Goal: Transaction & Acquisition: Purchase product/service

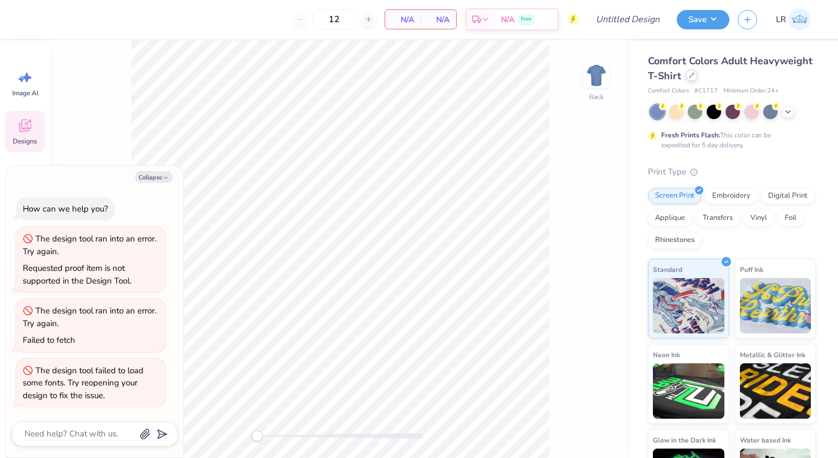
click at [689, 77] on icon at bounding box center [692, 76] width 6 height 6
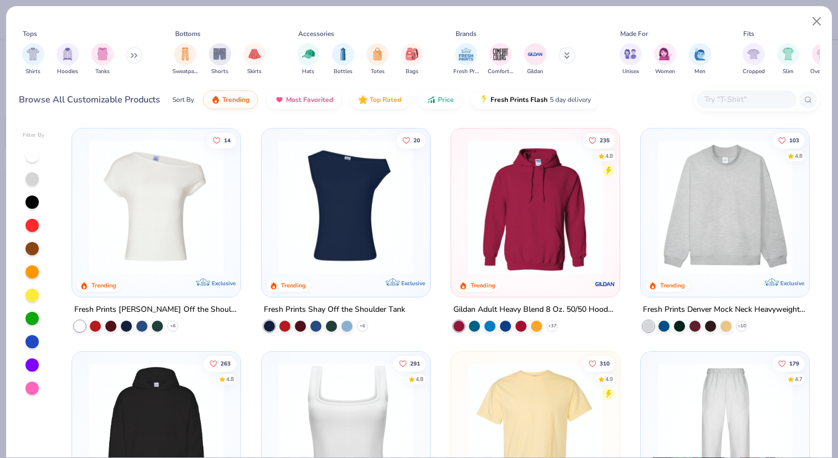
click at [535, 191] on div at bounding box center [389, 207] width 438 height 135
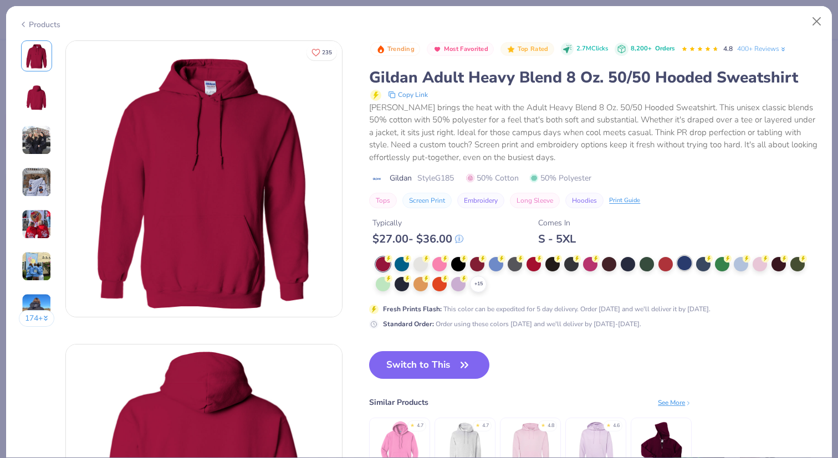
click at [686, 264] on div at bounding box center [684, 263] width 14 height 14
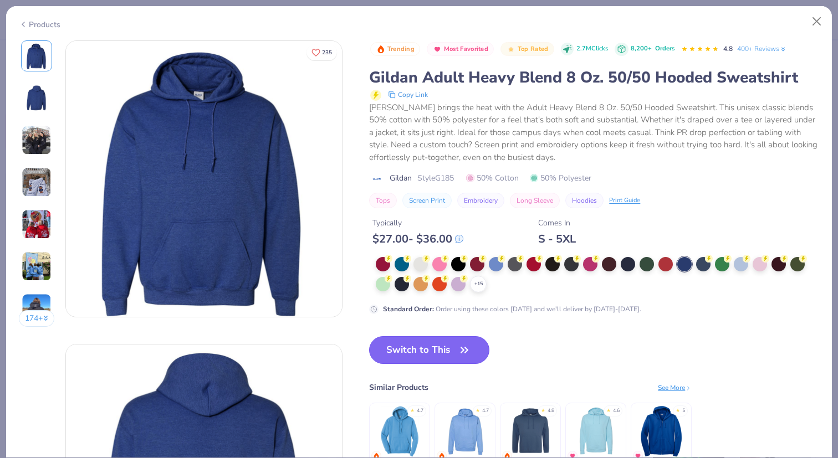
click at [455, 346] on button "Switch to This" at bounding box center [429, 350] width 120 height 28
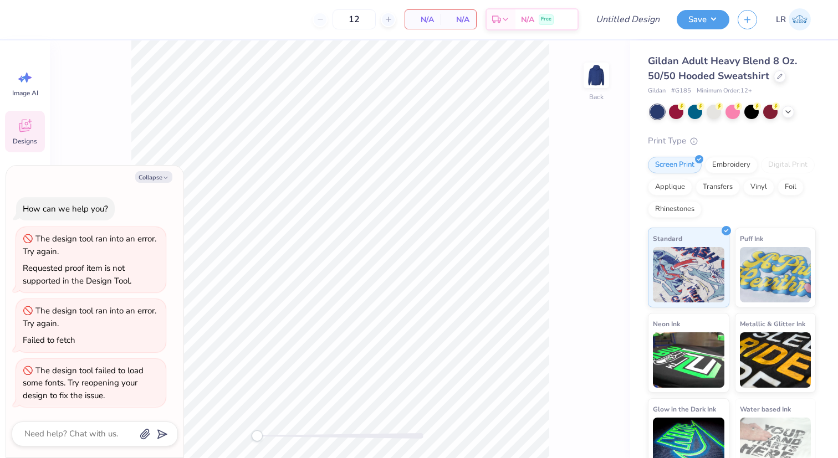
click at [798, 24] on img at bounding box center [800, 19] width 22 height 22
type textarea "x"
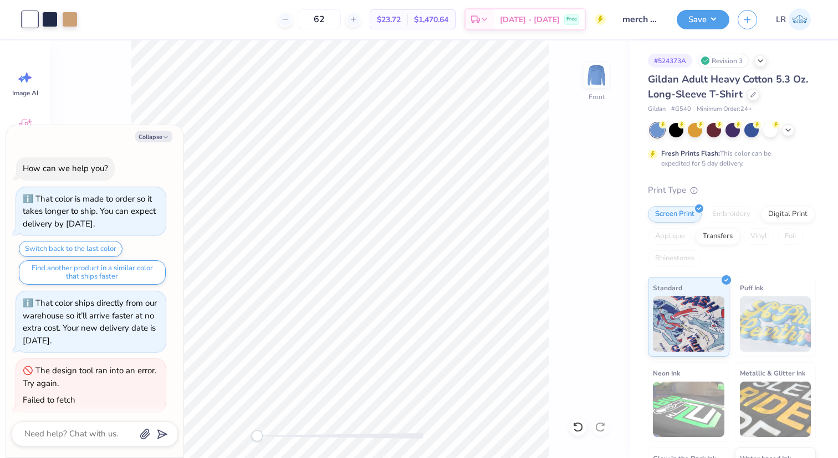
scroll to position [60, 0]
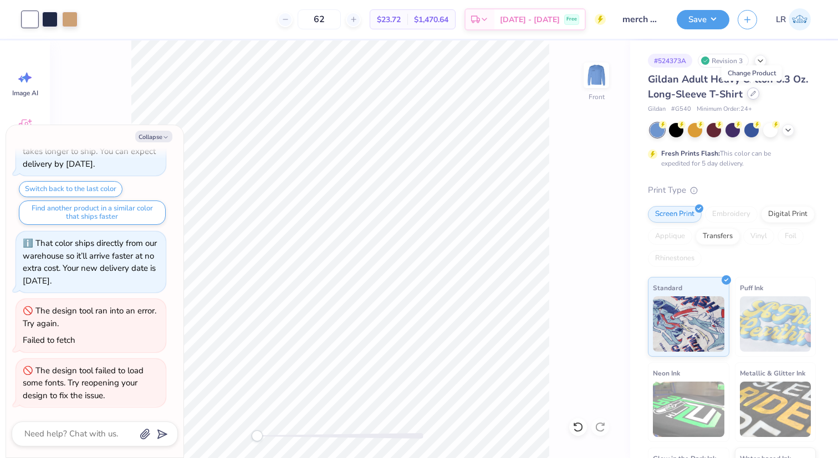
click at [751, 94] on icon at bounding box center [753, 93] width 4 height 4
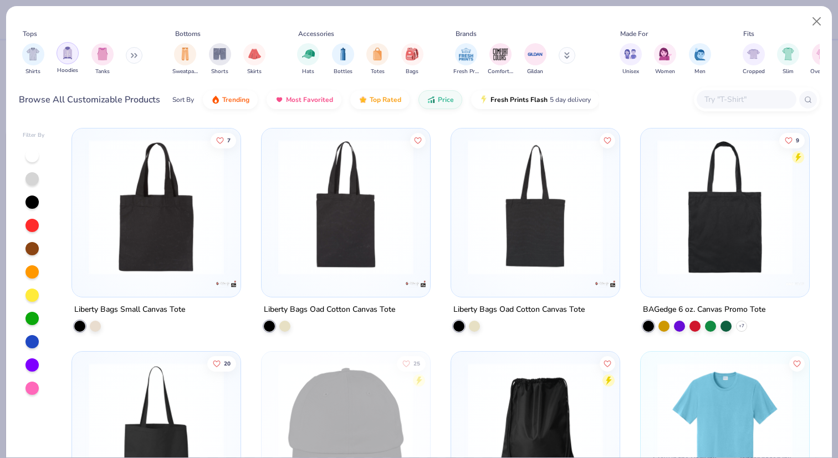
click at [58, 49] on div "filter for Hoodies" at bounding box center [68, 53] width 22 height 22
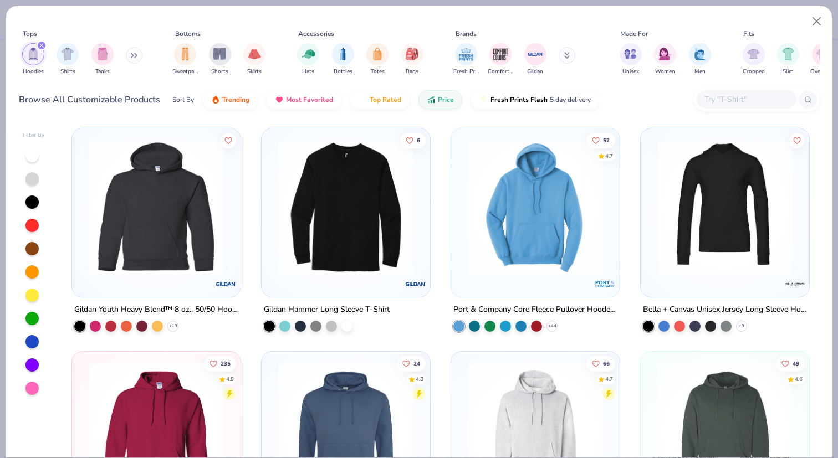
click at [519, 188] on div at bounding box center [389, 207] width 438 height 135
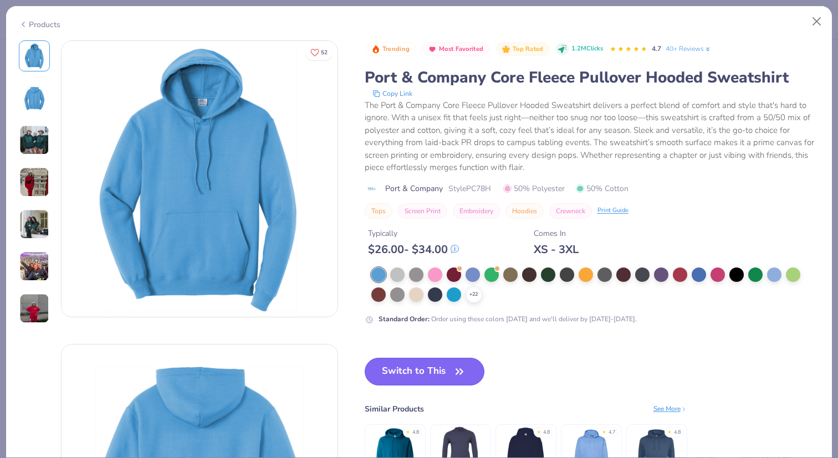
click at [436, 360] on button "Switch to This" at bounding box center [425, 372] width 120 height 28
click at [441, 372] on button "Switch to This" at bounding box center [425, 372] width 120 height 28
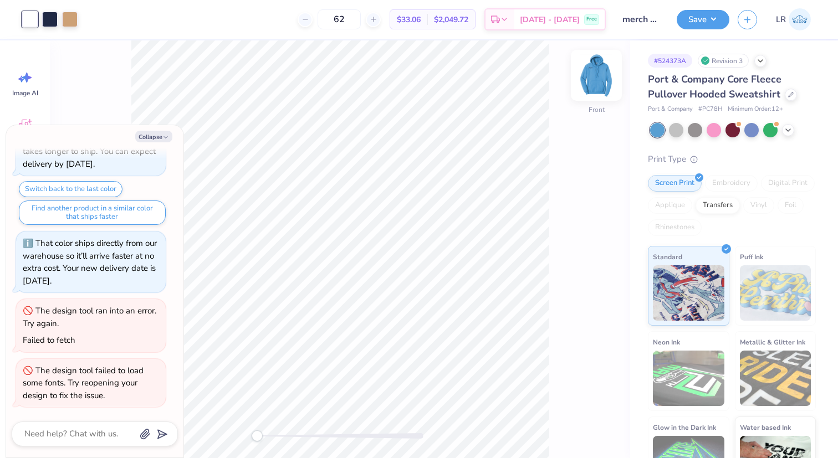
click at [599, 83] on img at bounding box center [596, 75] width 44 height 44
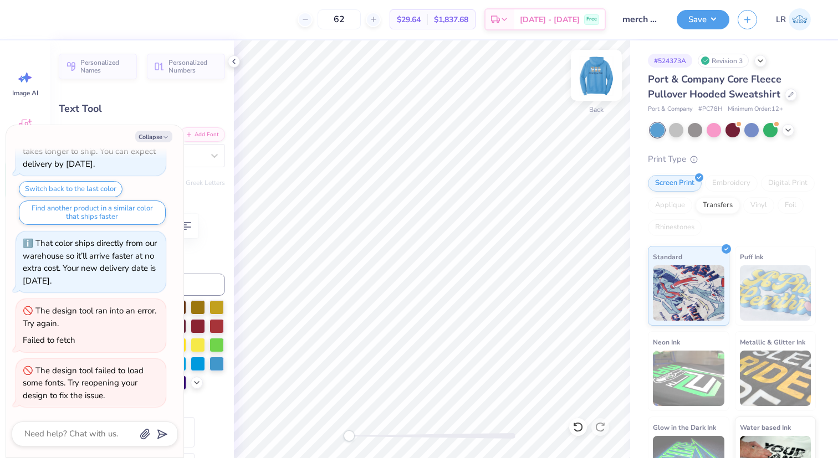
click at [590, 80] on img at bounding box center [596, 75] width 44 height 44
click at [237, 60] on icon at bounding box center [233, 61] width 9 height 9
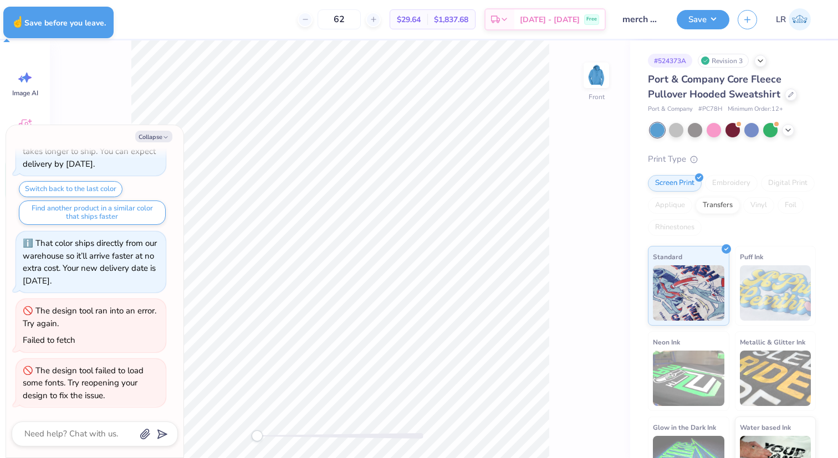
type textarea "x"
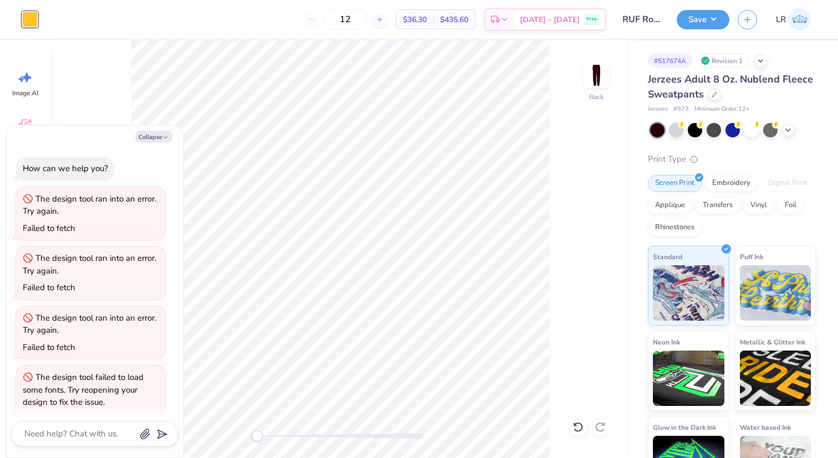
scroll to position [7, 0]
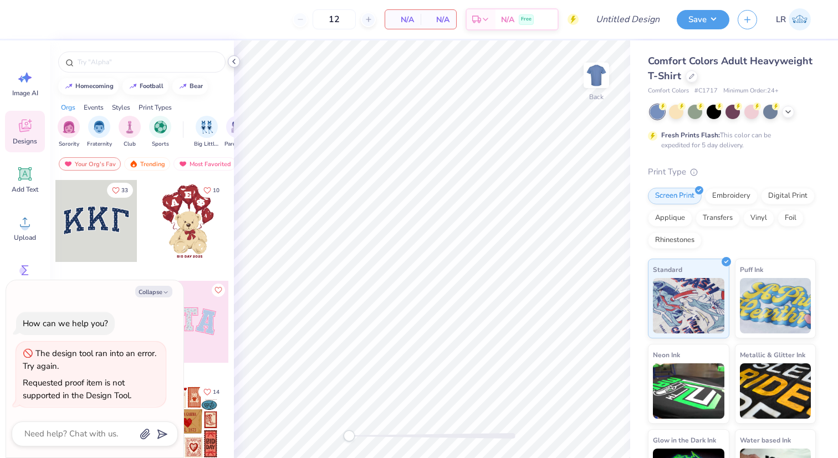
click at [236, 63] on icon at bounding box center [233, 61] width 9 height 9
type textarea "x"
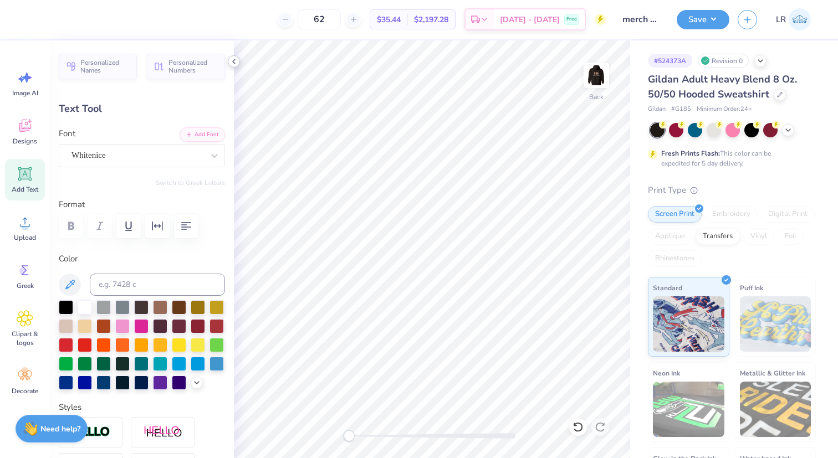
click at [234, 60] on polyline at bounding box center [234, 61] width 2 height 4
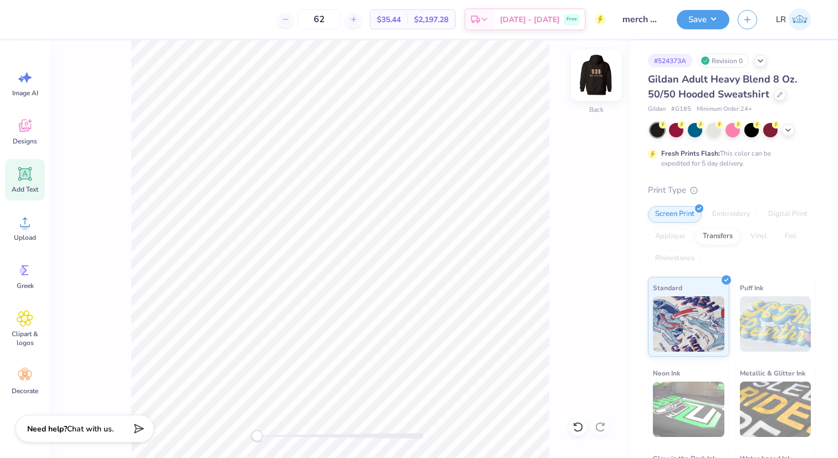
click at [597, 75] on img at bounding box center [596, 75] width 44 height 44
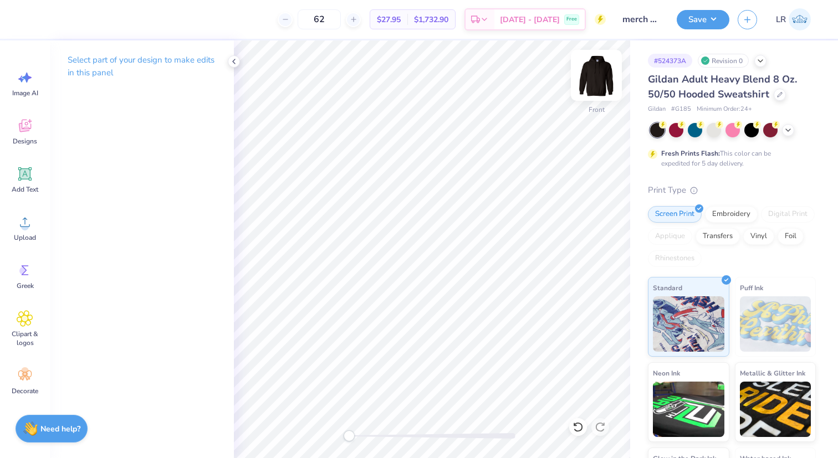
click at [595, 73] on img at bounding box center [596, 75] width 44 height 44
click at [231, 62] on icon at bounding box center [233, 61] width 9 height 9
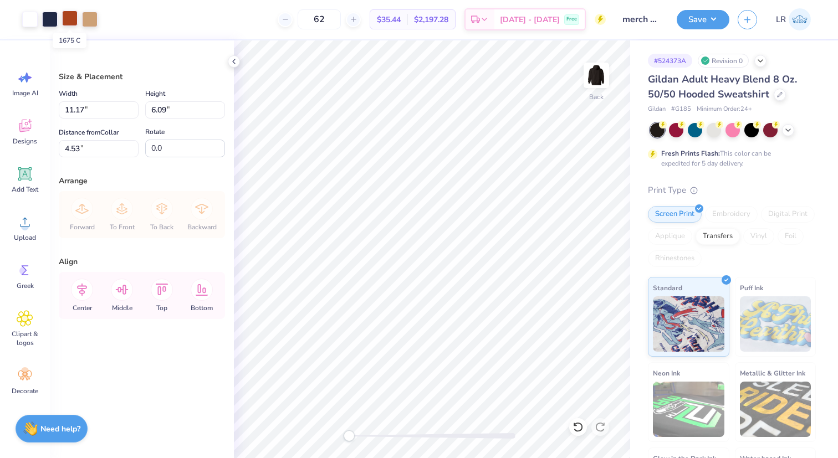
click at [75, 17] on div at bounding box center [70, 19] width 16 height 16
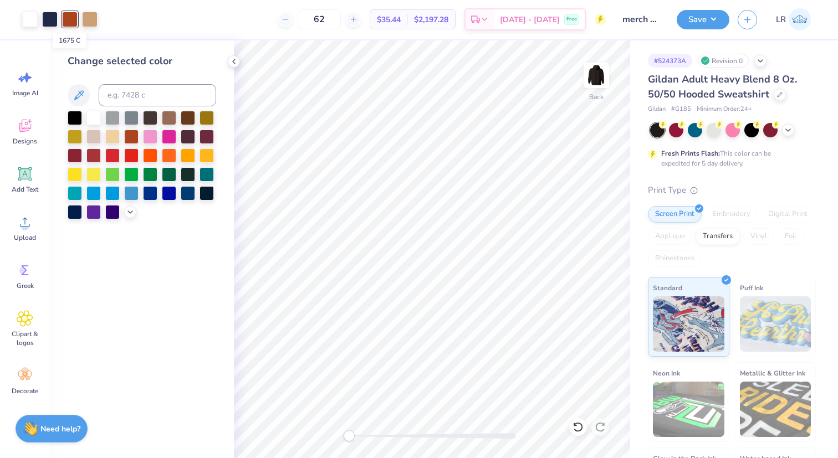
click at [70, 18] on div at bounding box center [70, 20] width 16 height 16
click at [151, 195] on div at bounding box center [150, 192] width 14 height 14
click at [134, 93] on input at bounding box center [158, 95] width 118 height 22
type input "533"
click at [239, 58] on div at bounding box center [234, 61] width 12 height 12
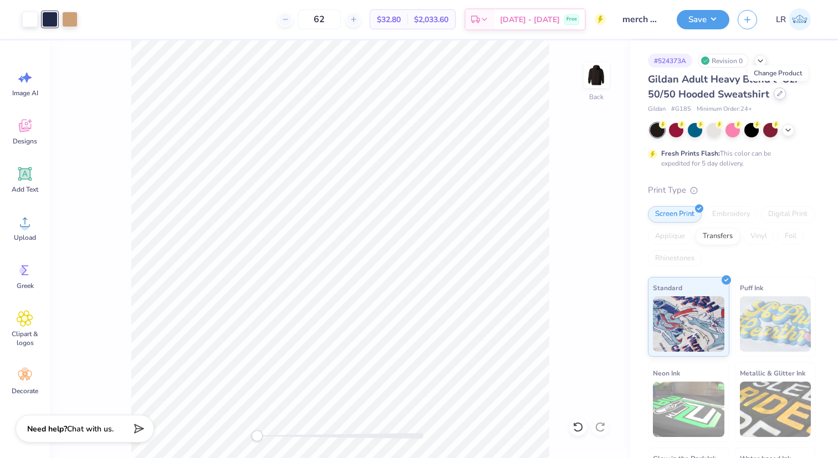
click at [778, 97] on div at bounding box center [780, 94] width 12 height 12
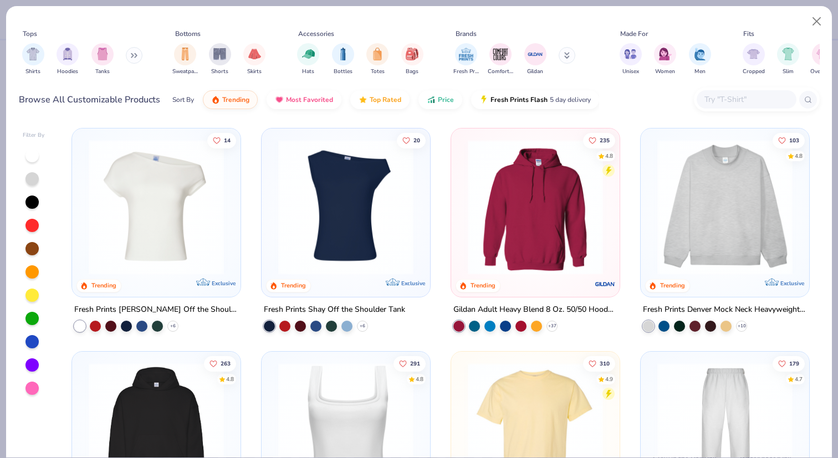
click at [129, 58] on button at bounding box center [134, 55] width 17 height 17
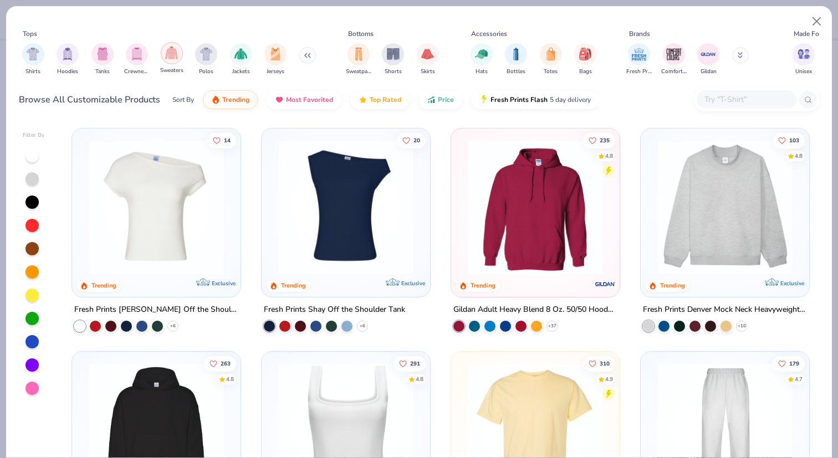
click at [176, 53] on img "filter for Sweaters" at bounding box center [171, 53] width 13 height 13
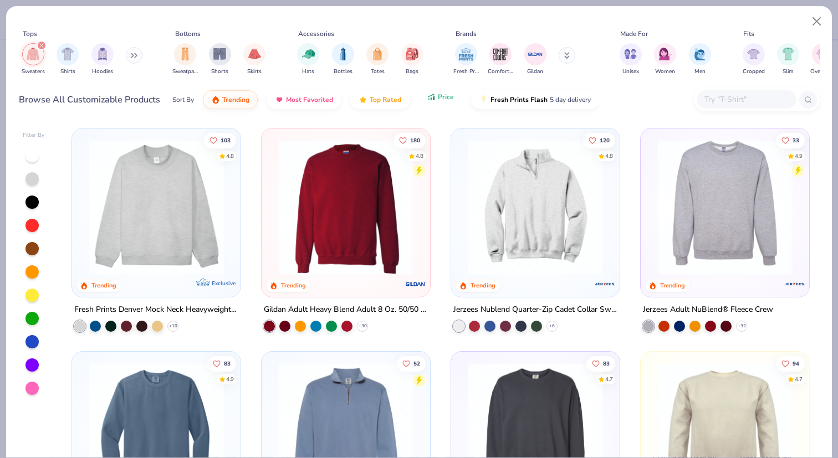
click at [435, 102] on button "Price" at bounding box center [441, 97] width 44 height 19
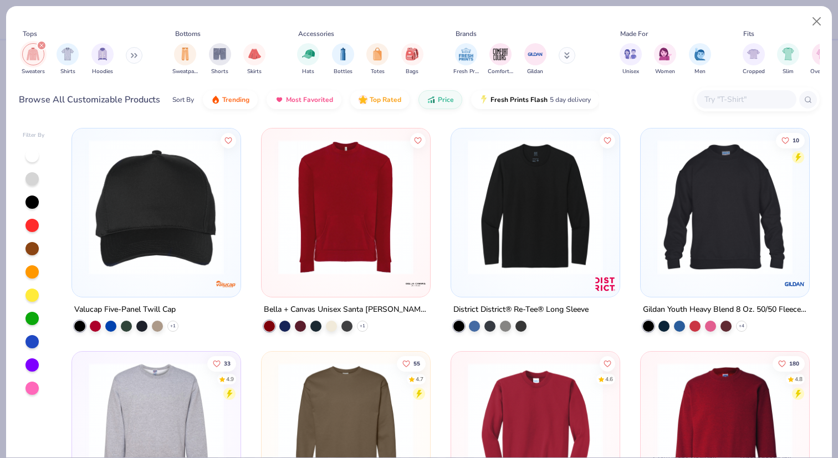
click at [305, 227] on img at bounding box center [346, 207] width 146 height 135
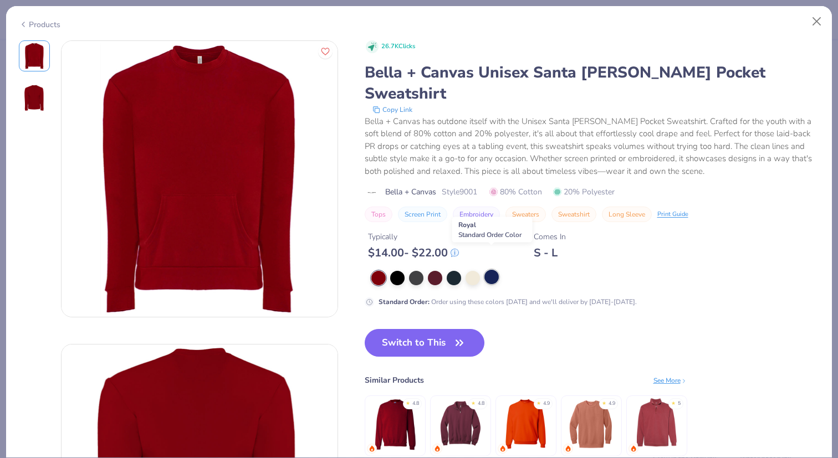
click at [488, 270] on div at bounding box center [491, 277] width 14 height 14
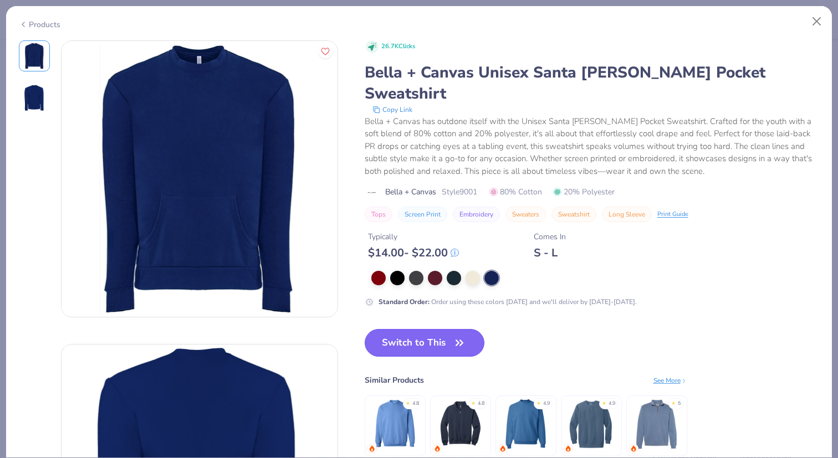
click at [452, 329] on button "Switch to This" at bounding box center [425, 343] width 120 height 28
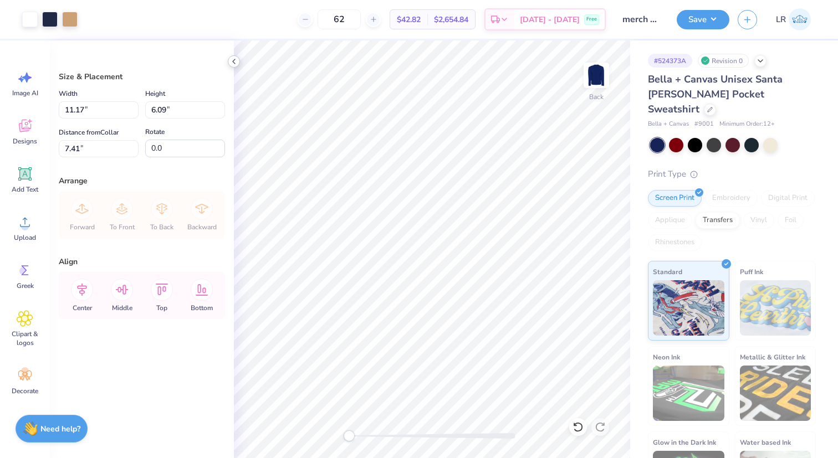
click at [234, 62] on icon at bounding box center [233, 61] width 9 height 9
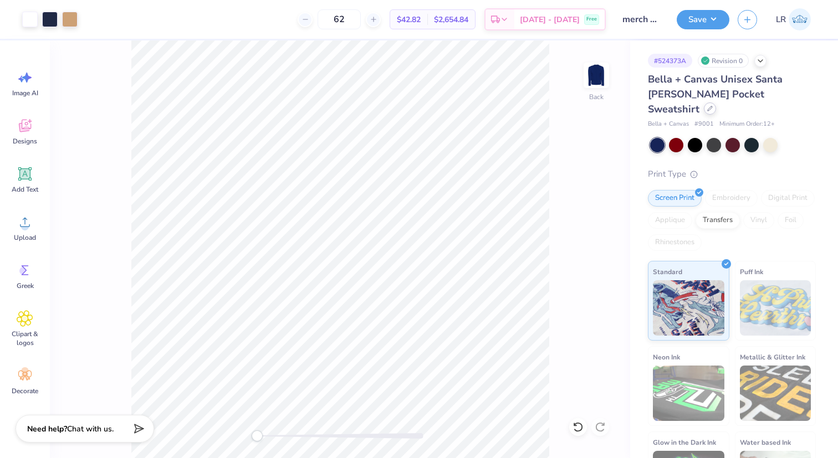
click at [716, 103] on div at bounding box center [710, 109] width 12 height 12
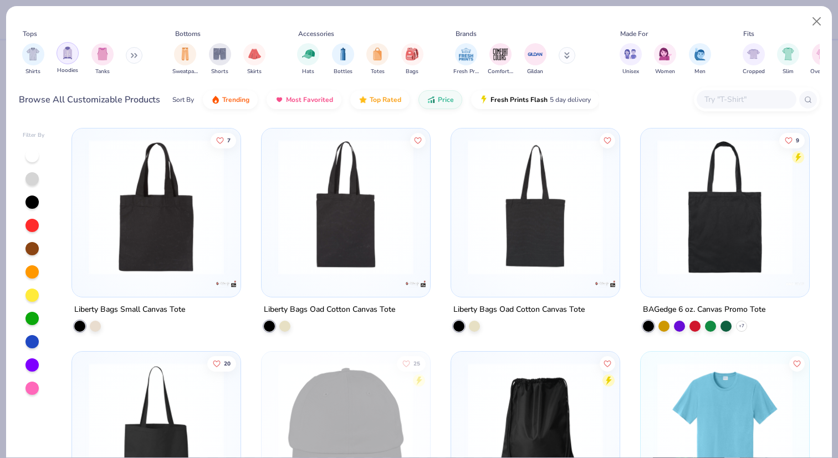
click at [70, 52] on img "filter for Hoodies" at bounding box center [68, 53] width 12 height 13
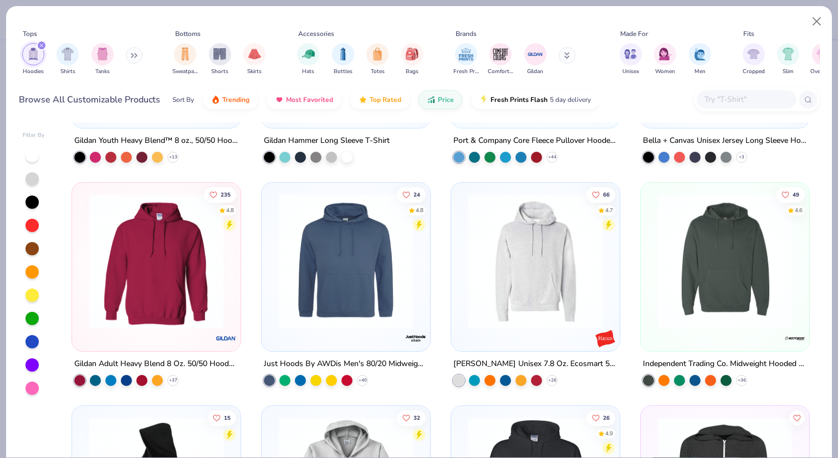
scroll to position [205, 0]
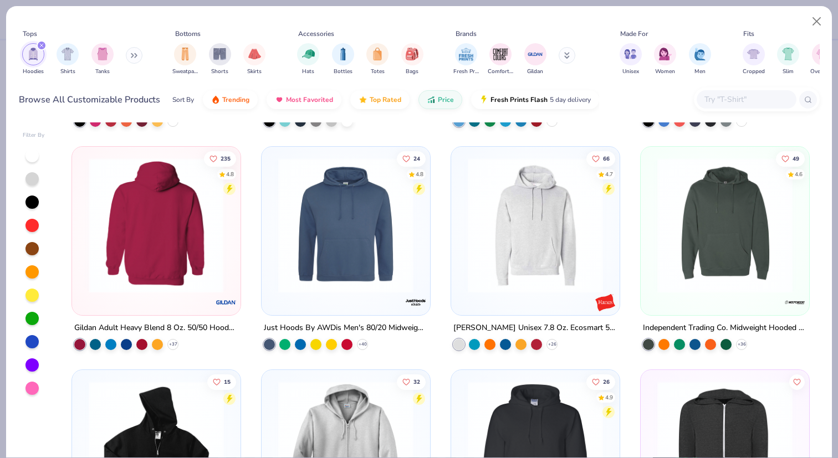
click at [542, 213] on img at bounding box center [535, 225] width 146 height 135
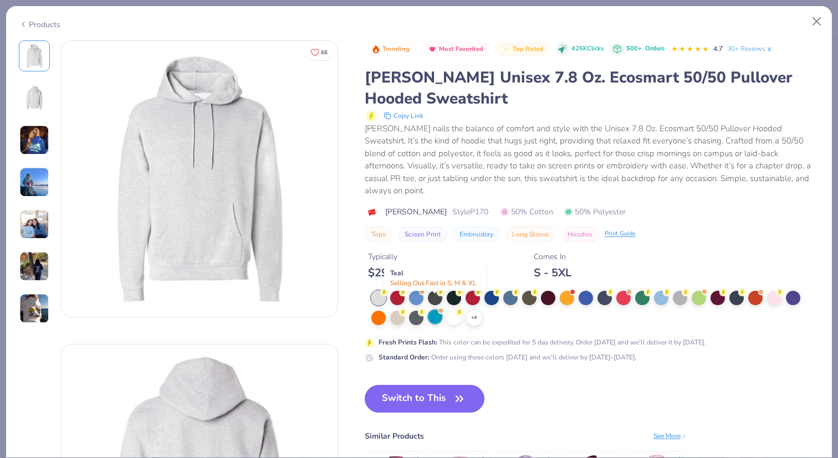
click at [434, 310] on div at bounding box center [435, 317] width 14 height 14
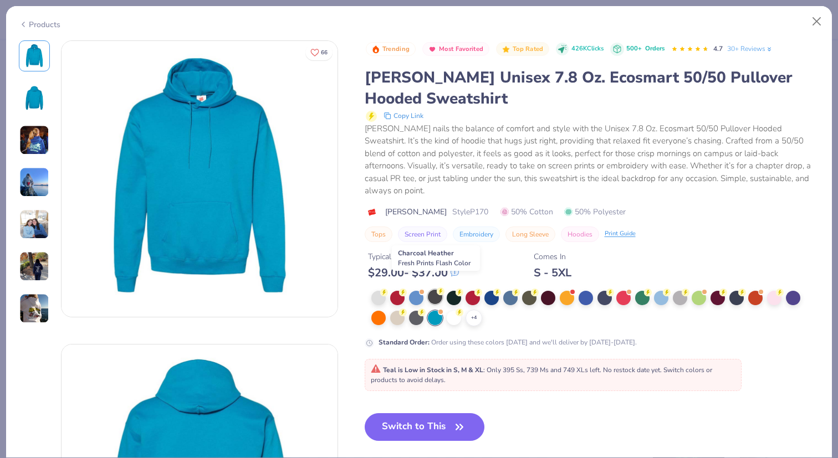
click at [435, 290] on div at bounding box center [435, 297] width 14 height 14
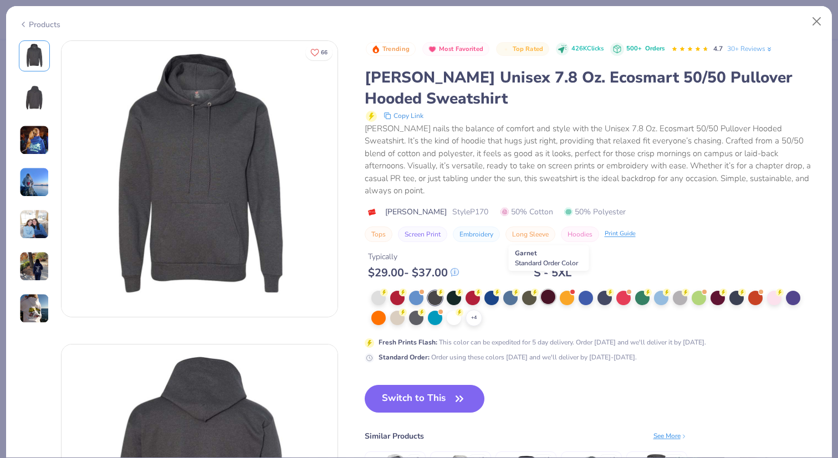
click at [544, 290] on div at bounding box center [548, 297] width 14 height 14
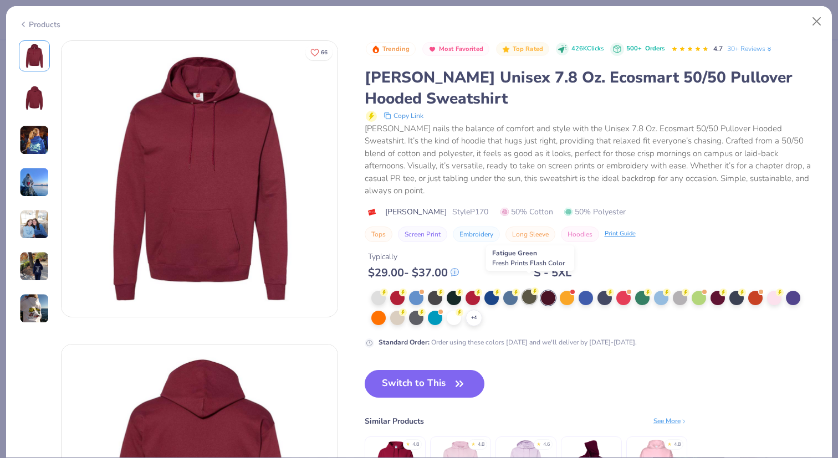
click at [534, 290] on div at bounding box center [529, 297] width 14 height 14
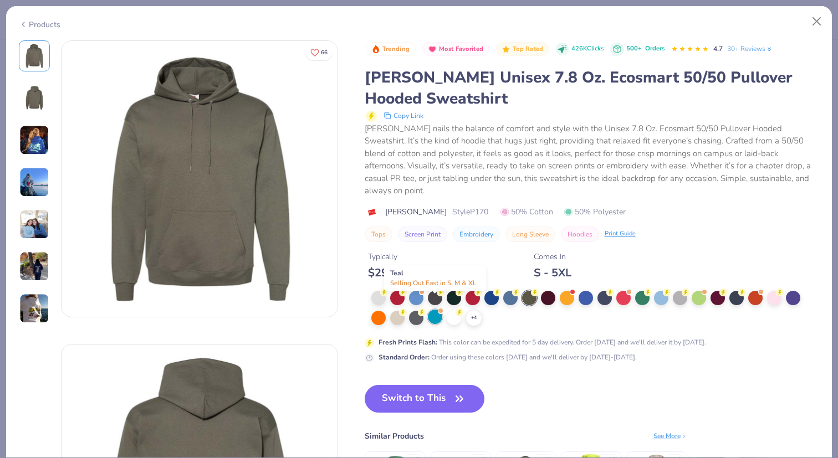
click at [434, 310] on div at bounding box center [435, 317] width 14 height 14
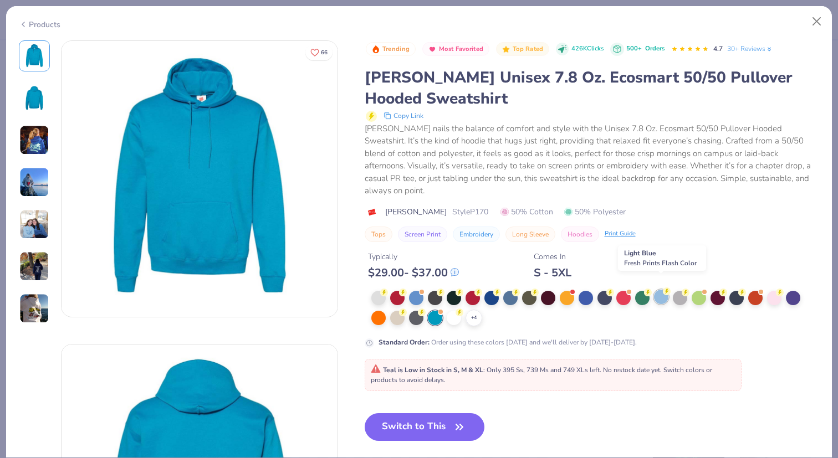
click at [661, 290] on div at bounding box center [661, 297] width 14 height 14
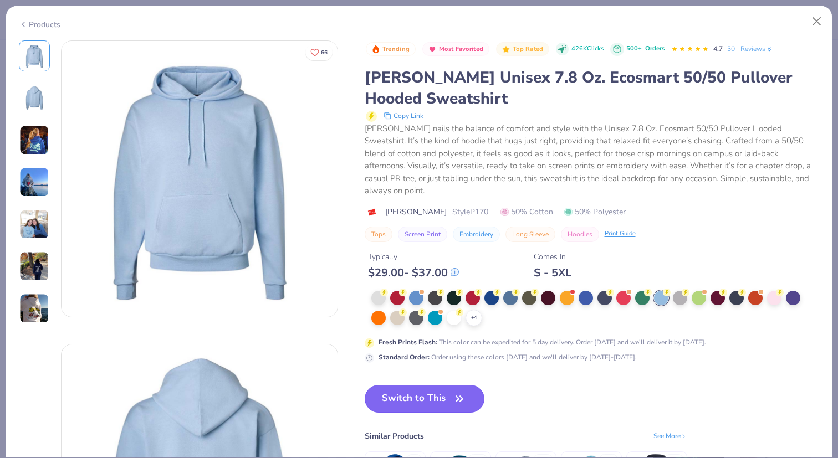
click at [457, 391] on icon "button" at bounding box center [460, 399] width 16 height 16
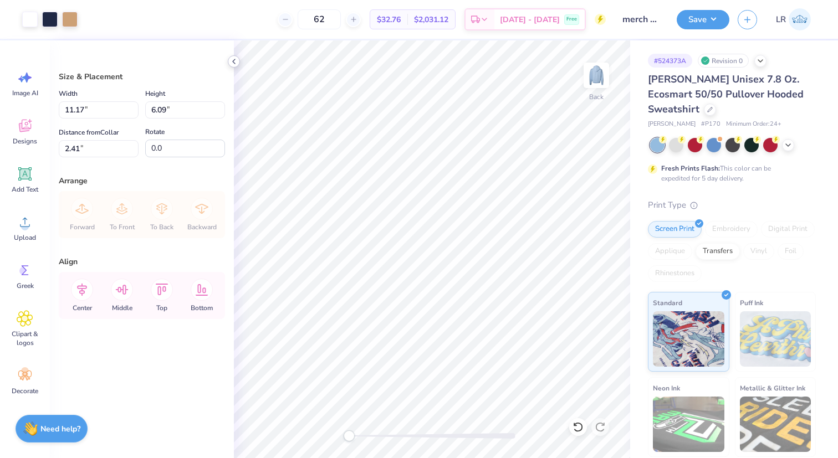
click at [233, 55] on div at bounding box center [234, 61] width 12 height 12
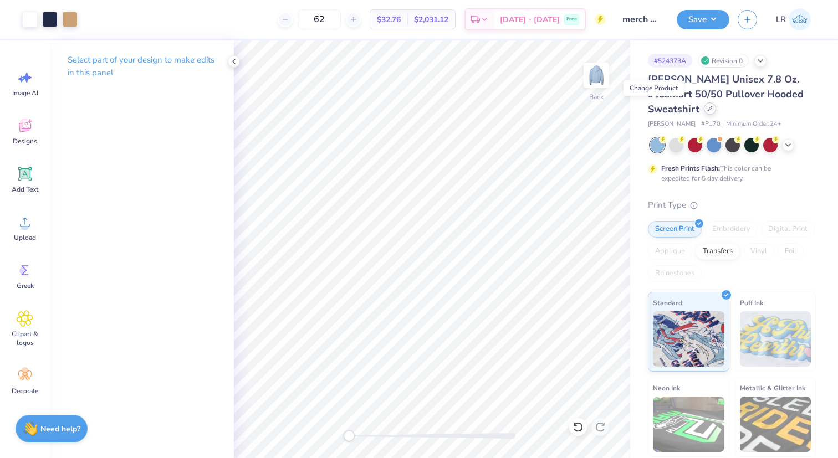
click at [707, 110] on icon at bounding box center [710, 109] width 6 height 6
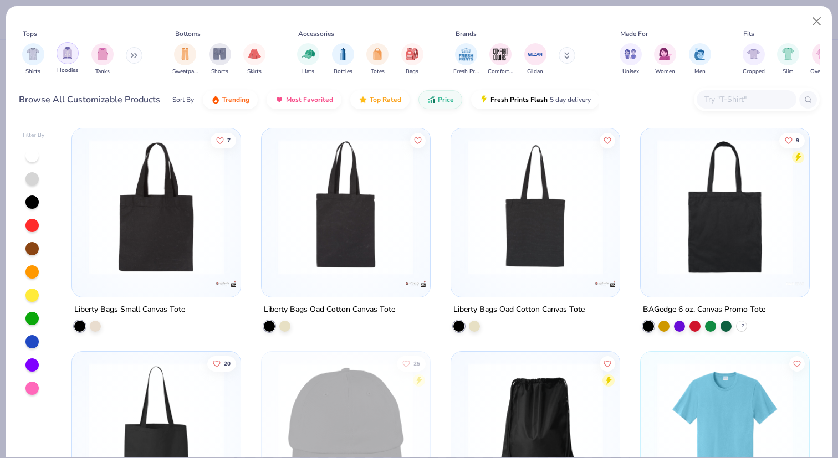
click at [72, 55] on img "filter for Hoodies" at bounding box center [68, 53] width 12 height 13
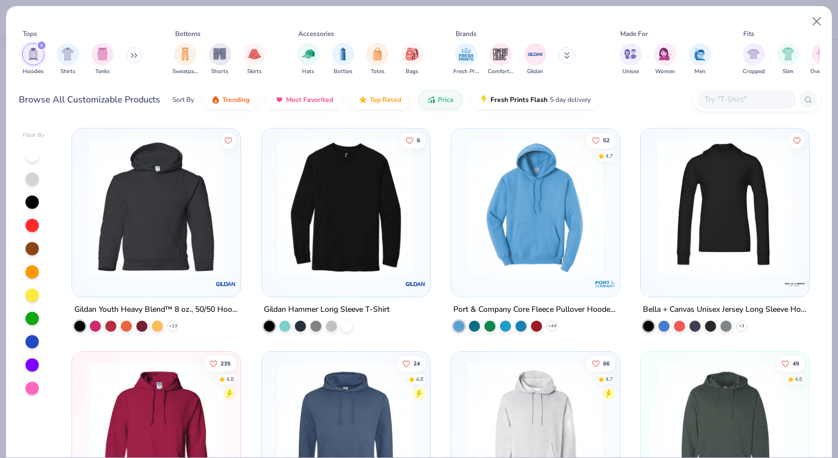
click at [141, 60] on div "Hoodies Shirts Tanks" at bounding box center [82, 59] width 127 height 41
click at [135, 53] on icon at bounding box center [134, 56] width 7 height 6
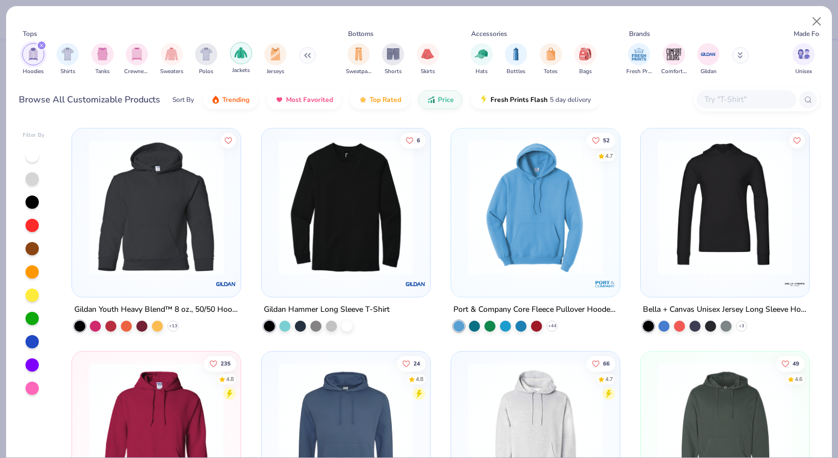
click at [239, 55] on img "filter for Jackets" at bounding box center [240, 53] width 13 height 13
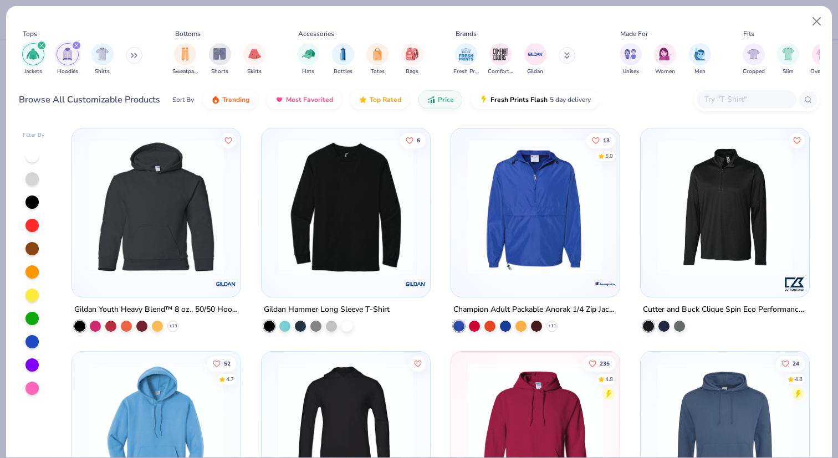
click at [126, 53] on div "Jackets Hoodies Shirts" at bounding box center [82, 59] width 127 height 41
click at [142, 56] on button at bounding box center [134, 55] width 17 height 17
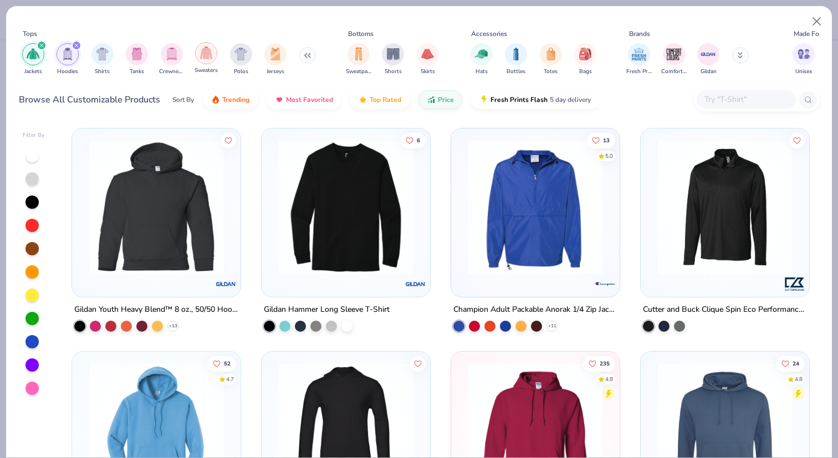
click at [210, 57] on img "filter for Sweaters" at bounding box center [206, 53] width 13 height 13
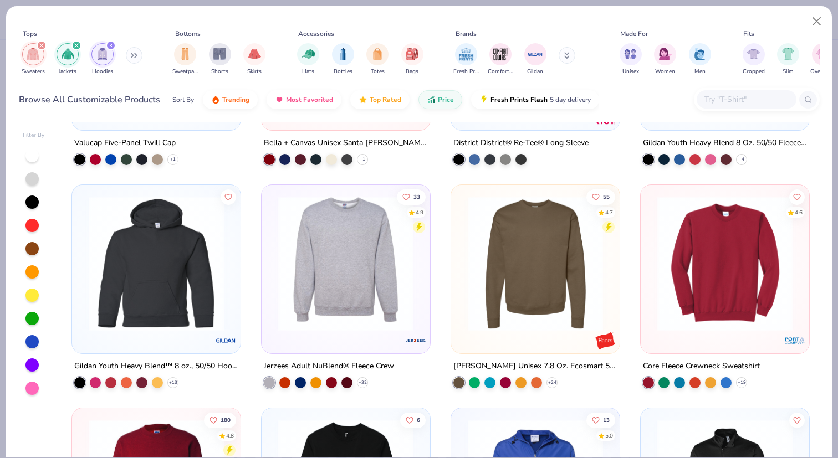
scroll to position [170, 0]
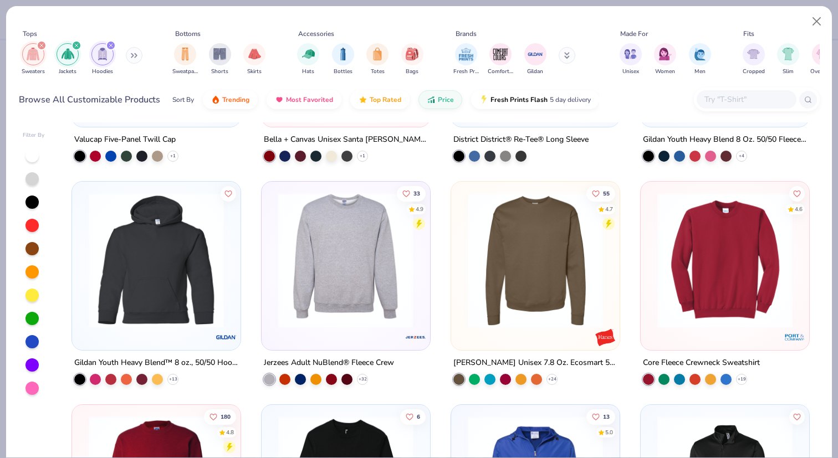
click at [392, 280] on img at bounding box center [346, 260] width 146 height 135
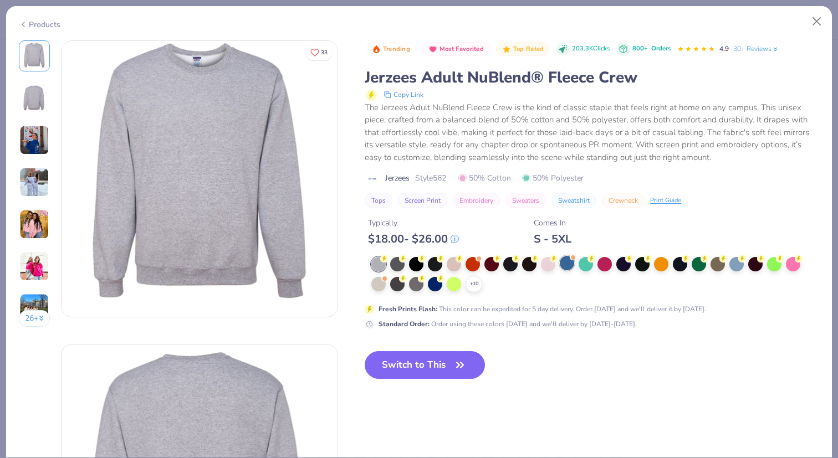
click at [568, 268] on div at bounding box center [567, 263] width 14 height 14
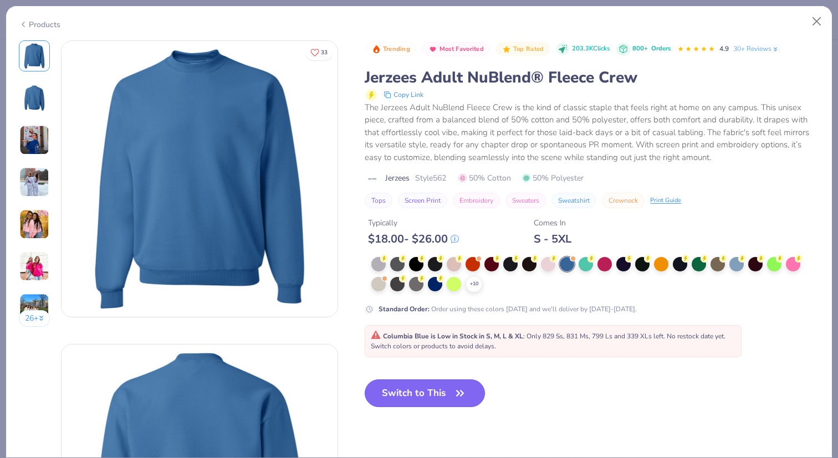
click at [432, 389] on button "Switch to This" at bounding box center [425, 394] width 120 height 28
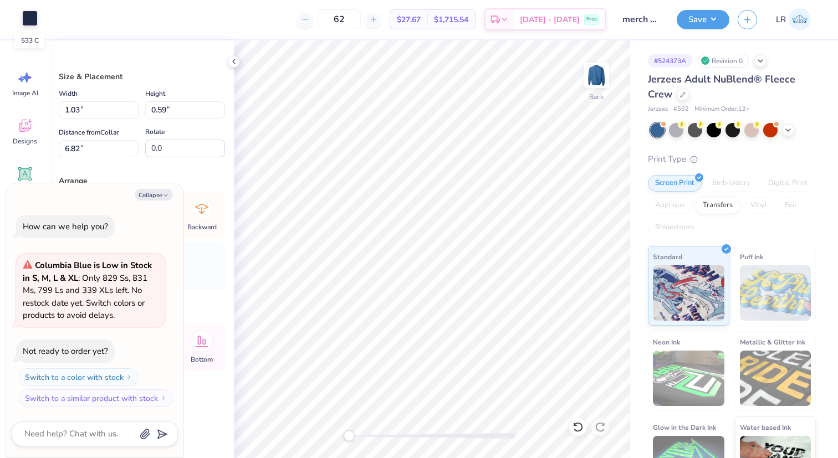
click at [28, 17] on div at bounding box center [30, 19] width 16 height 16
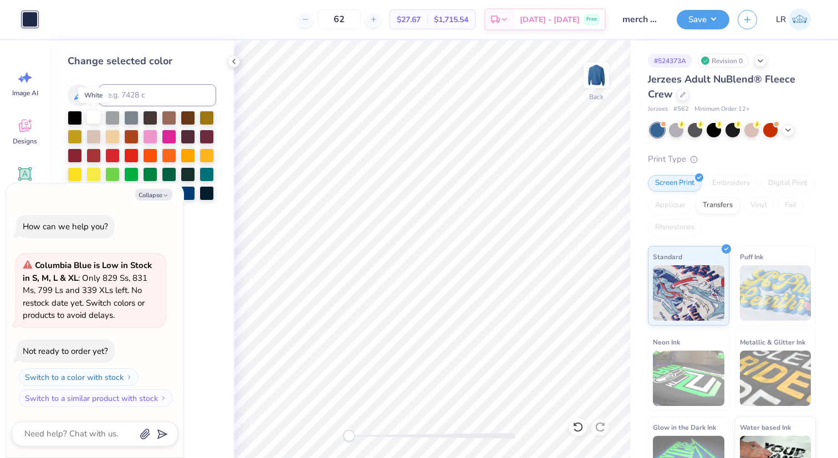
click at [96, 123] on div at bounding box center [93, 117] width 14 height 14
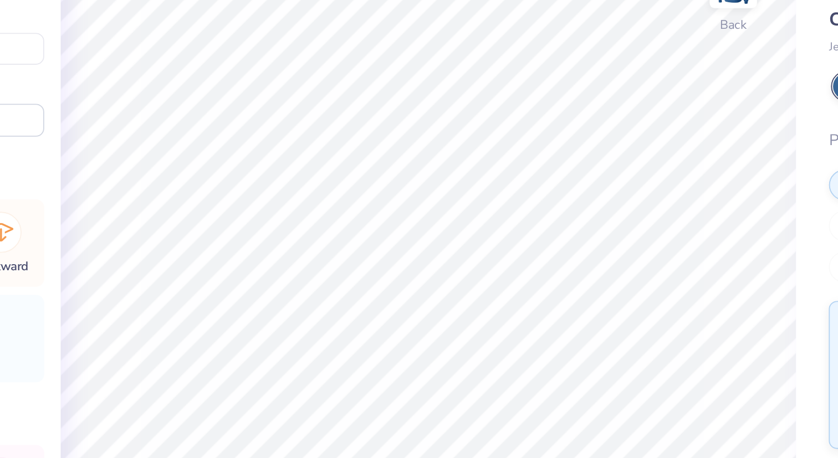
type textarea "x"
type input "1.21"
type input "0.27"
type input "6.79"
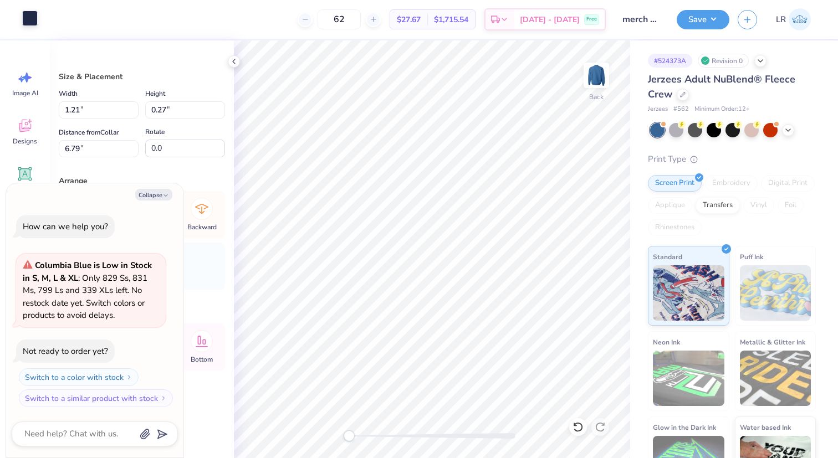
click at [36, 21] on div at bounding box center [30, 19] width 16 height 16
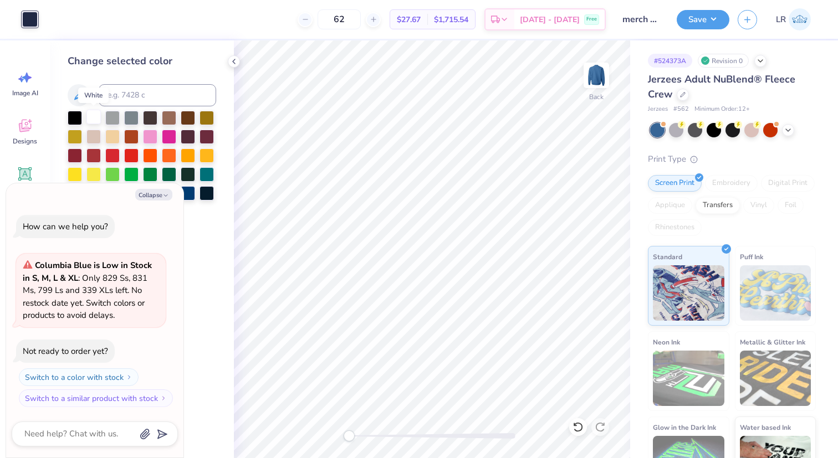
click at [93, 114] on div at bounding box center [93, 117] width 14 height 14
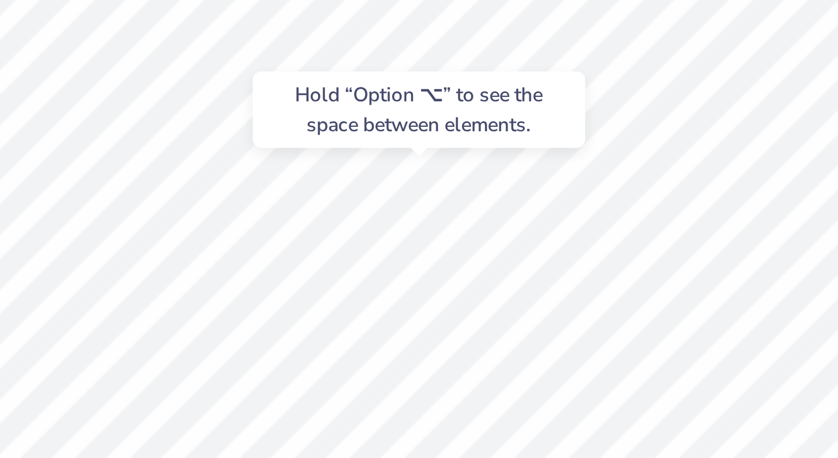
type textarea "x"
type input "2.16"
type input "1.30"
type input "6.85"
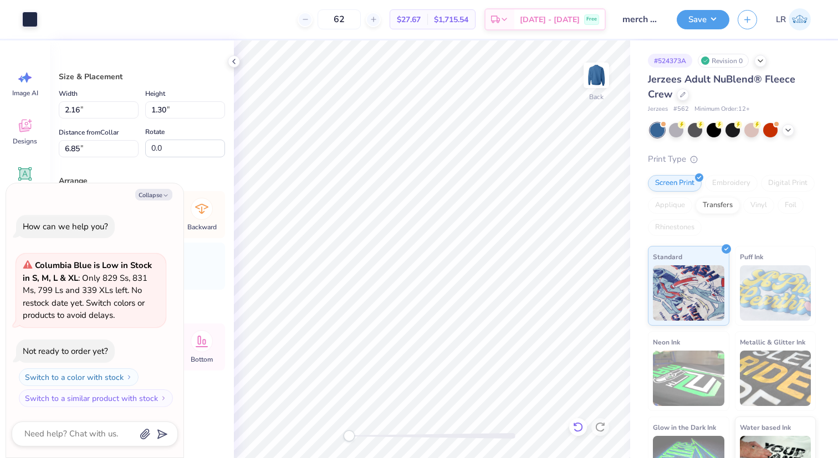
click at [575, 424] on icon at bounding box center [577, 427] width 9 height 10
click at [583, 424] on icon at bounding box center [578, 427] width 11 height 11
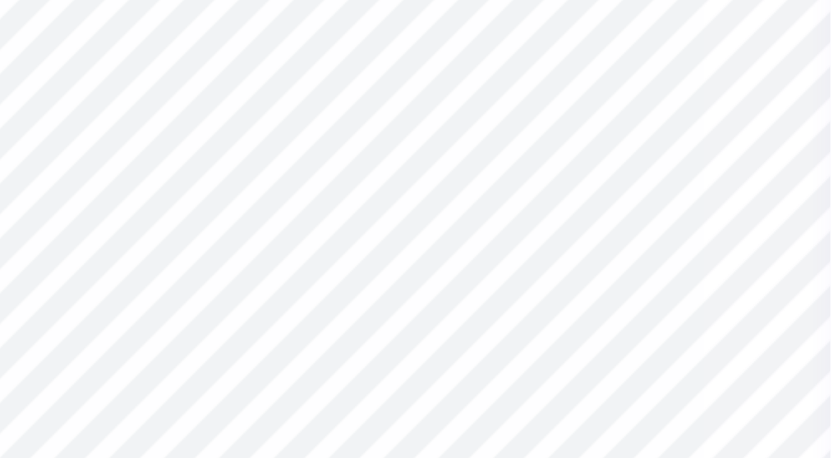
type textarea "x"
type input "1.17"
type input "0.68"
type input "6.75"
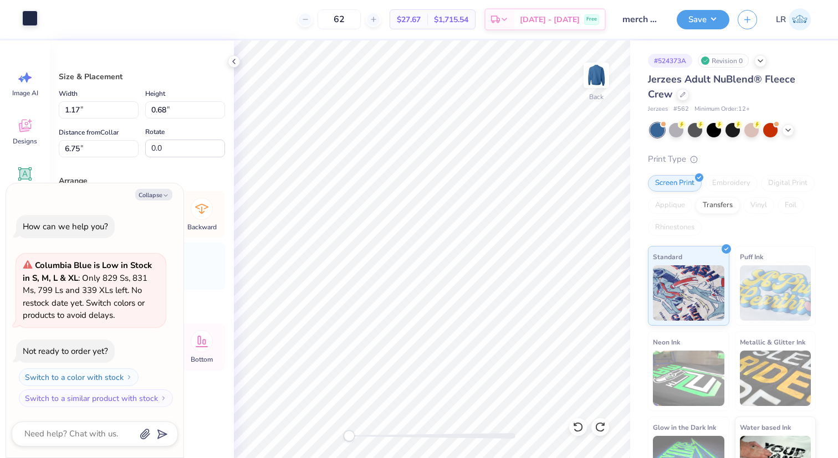
click at [34, 17] on div at bounding box center [30, 19] width 16 height 16
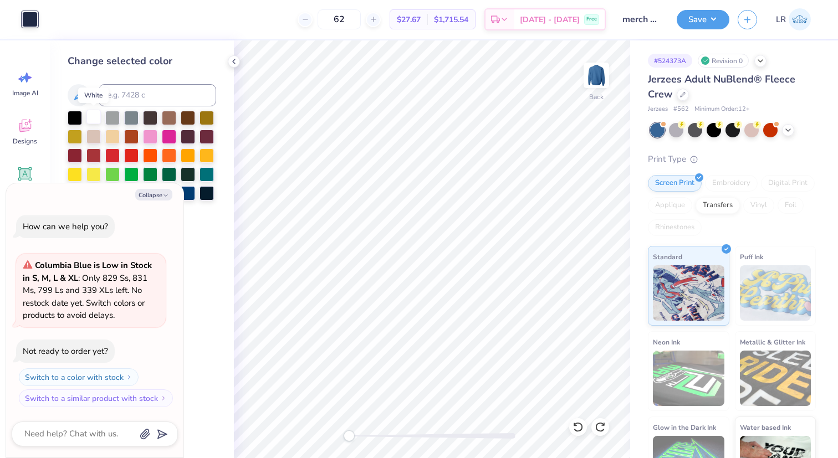
click at [96, 118] on div at bounding box center [93, 117] width 14 height 14
click at [232, 60] on icon at bounding box center [233, 61] width 9 height 9
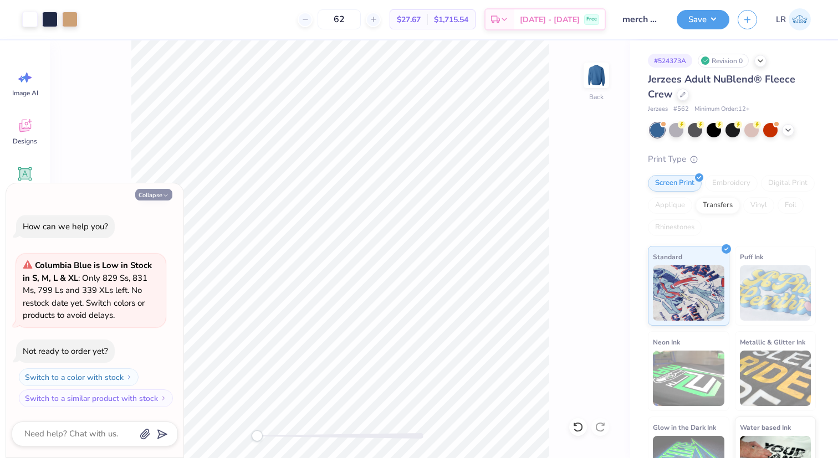
click at [165, 195] on polyline "button" at bounding box center [165, 196] width 3 height 2
type textarea "x"
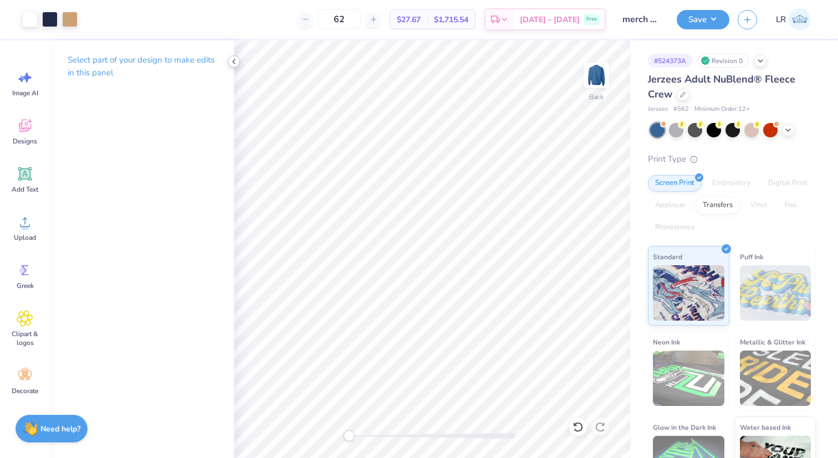
click at [237, 56] on div "Art colors 62 $27.67 Per Item $1,715.54 Total Est. Delivery [DATE] - [DATE] Fre…" at bounding box center [419, 229] width 838 height 458
click at [232, 63] on icon at bounding box center [233, 61] width 9 height 9
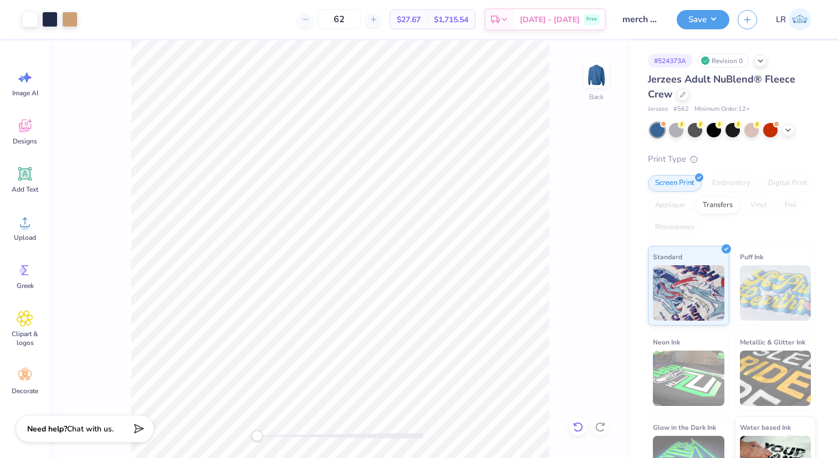
click at [579, 431] on icon at bounding box center [577, 427] width 9 height 10
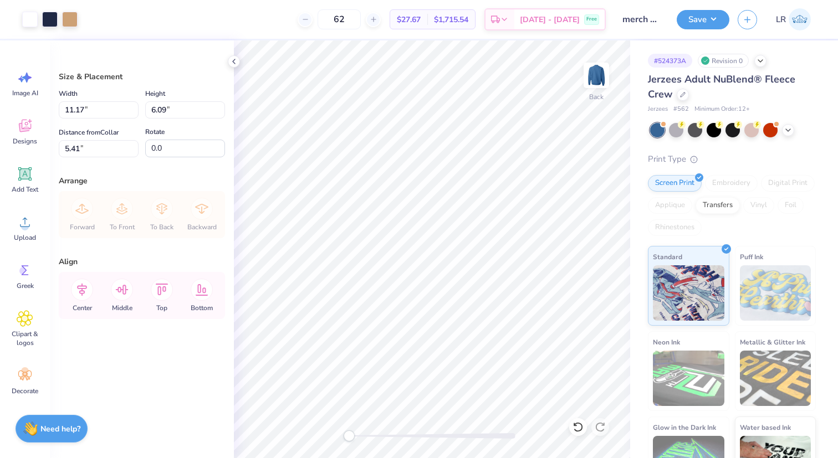
type input "11.82"
type input "6.44"
type input "3.78"
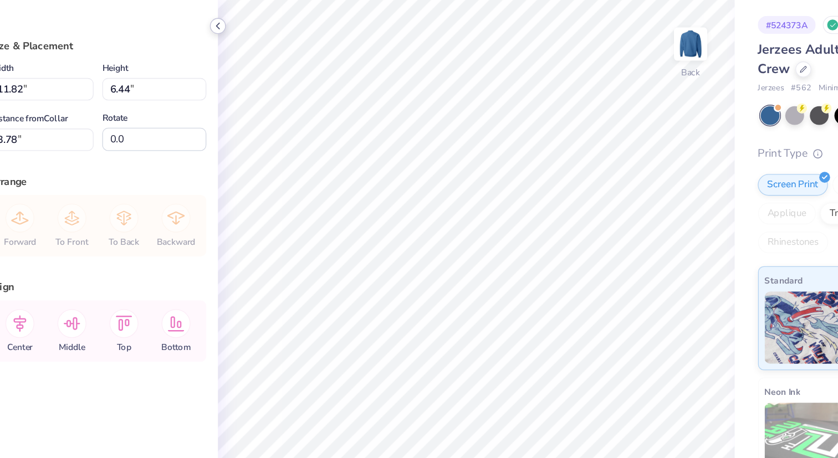
click at [229, 60] on icon at bounding box center [233, 61] width 9 height 9
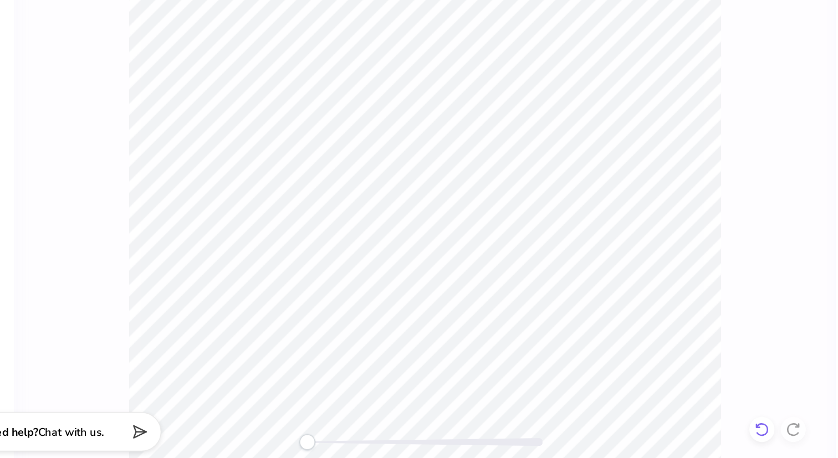
click at [574, 425] on icon at bounding box center [575, 425] width 2 height 2
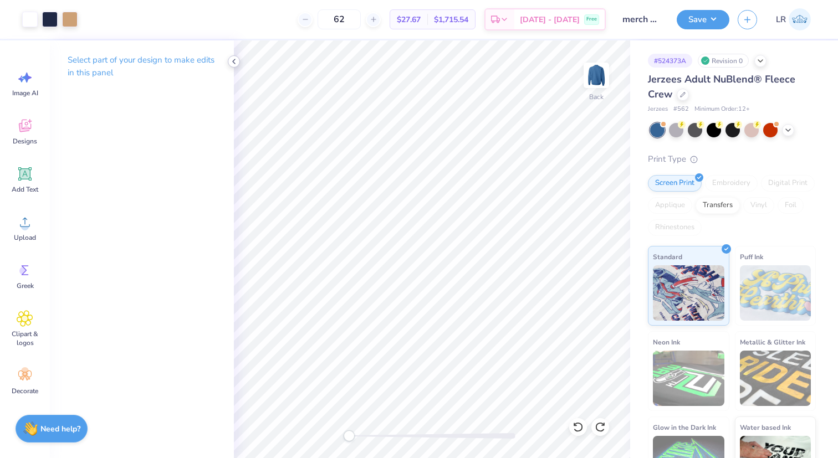
click at [232, 58] on icon at bounding box center [233, 61] width 9 height 9
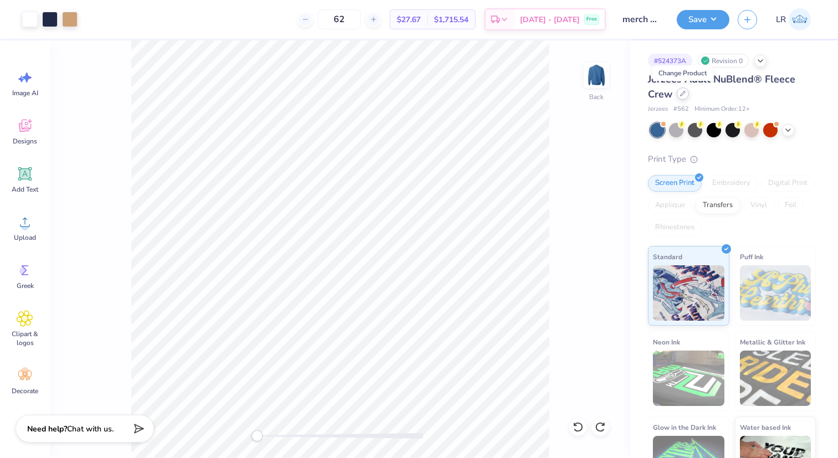
click at [685, 98] on div at bounding box center [683, 94] width 12 height 12
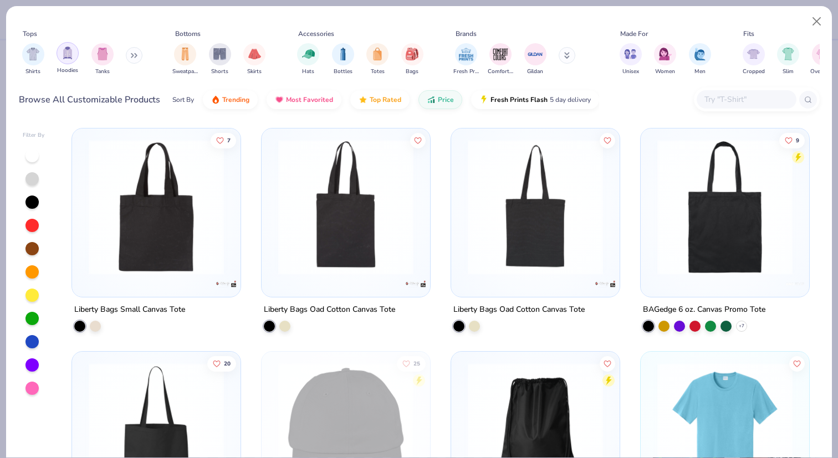
click at [66, 57] on img "filter for Hoodies" at bounding box center [68, 53] width 12 height 13
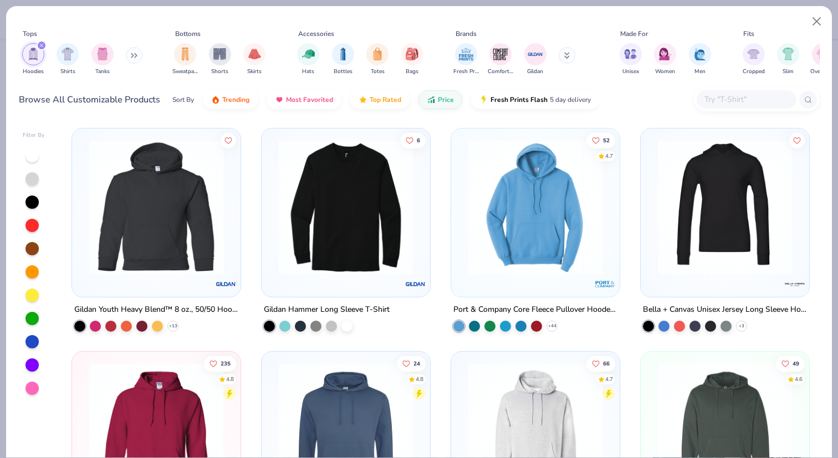
click at [132, 55] on button at bounding box center [134, 55] width 17 height 17
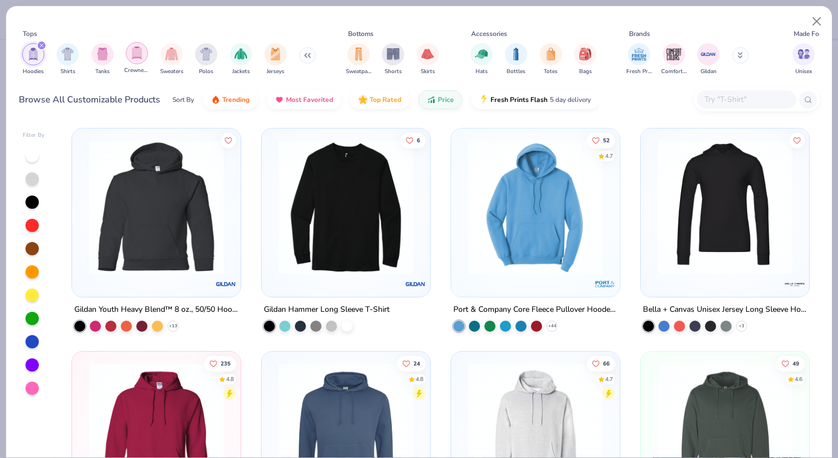
click at [145, 54] on div "filter for Crewnecks" at bounding box center [137, 53] width 22 height 22
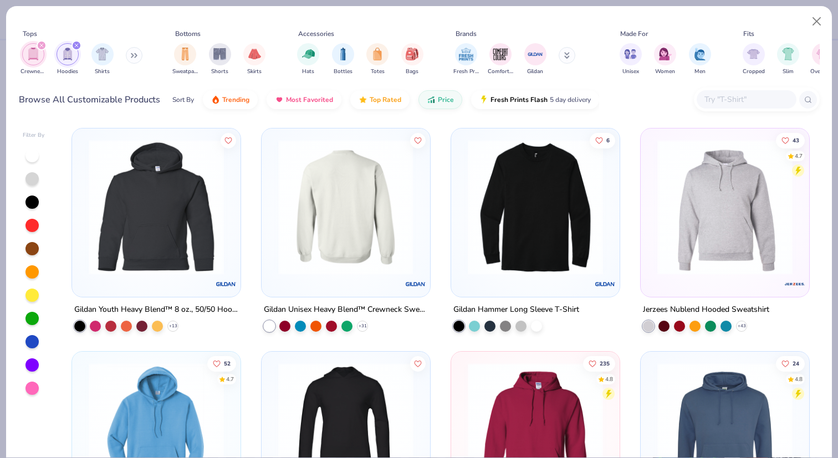
click at [308, 224] on img at bounding box center [346, 207] width 146 height 135
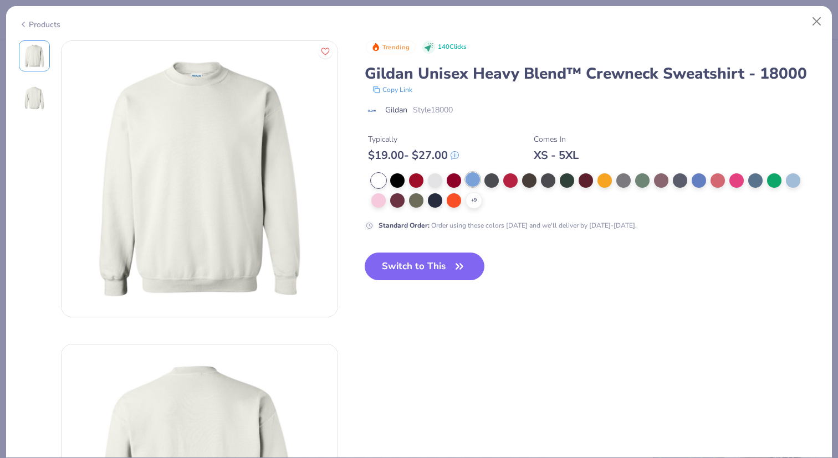
click at [468, 176] on div at bounding box center [473, 179] width 14 height 14
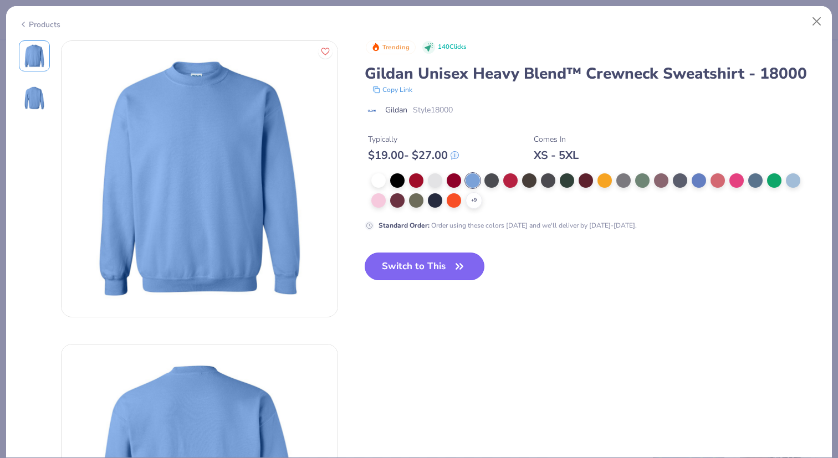
click at [427, 267] on button "Switch to This" at bounding box center [425, 267] width 120 height 28
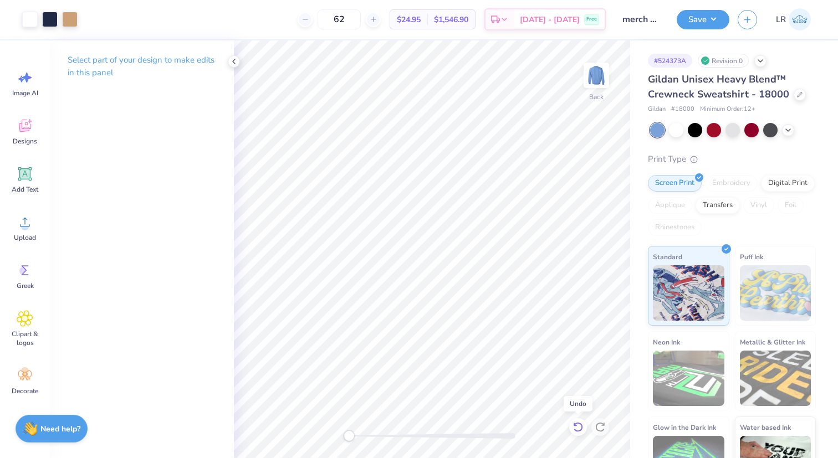
click at [582, 425] on icon at bounding box center [578, 427] width 11 height 11
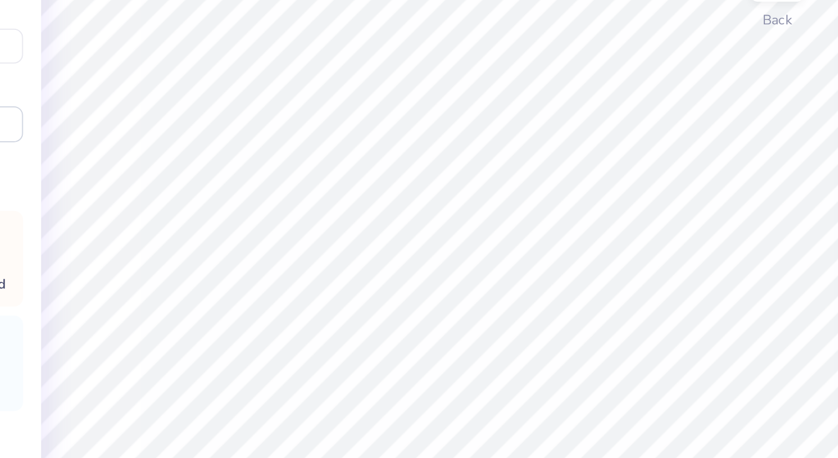
type input "1.09"
type input "0.63"
type input "6.17"
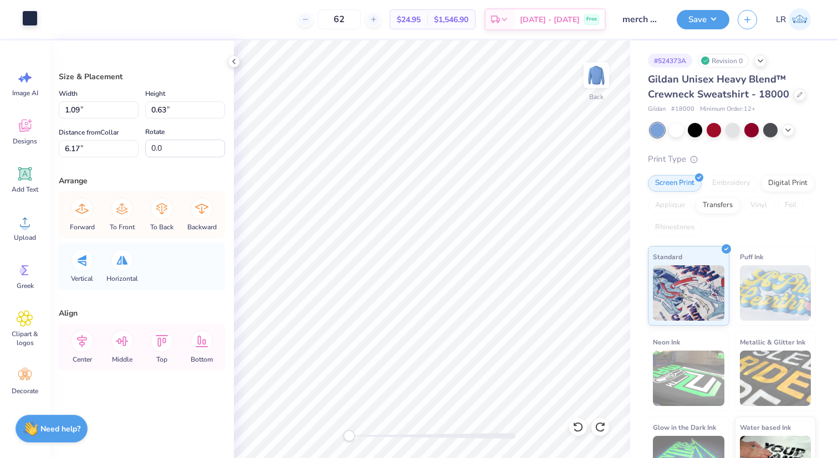
click at [27, 13] on div at bounding box center [30, 19] width 16 height 16
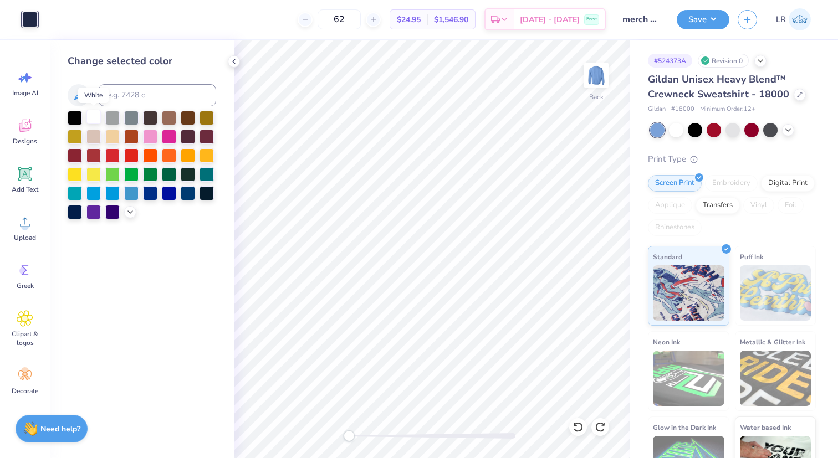
click at [92, 118] on div at bounding box center [93, 117] width 14 height 14
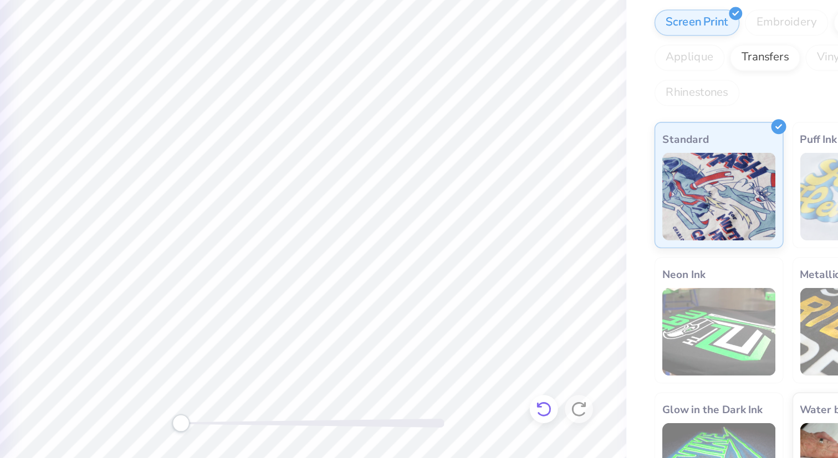
click at [578, 431] on icon at bounding box center [577, 427] width 9 height 10
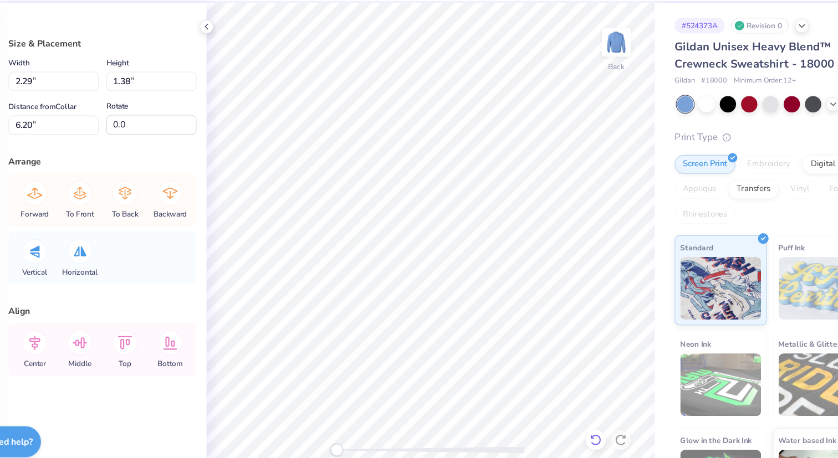
click at [574, 425] on icon at bounding box center [575, 425] width 2 height 2
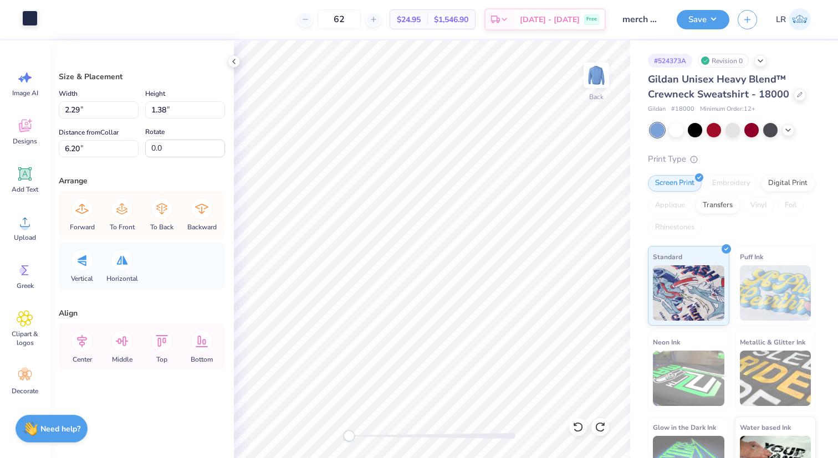
click at [32, 19] on div at bounding box center [30, 19] width 16 height 16
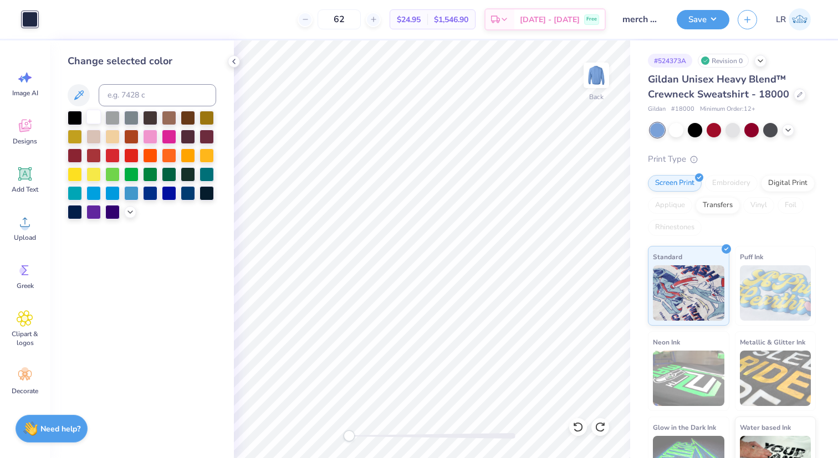
click at [96, 115] on div at bounding box center [93, 117] width 14 height 14
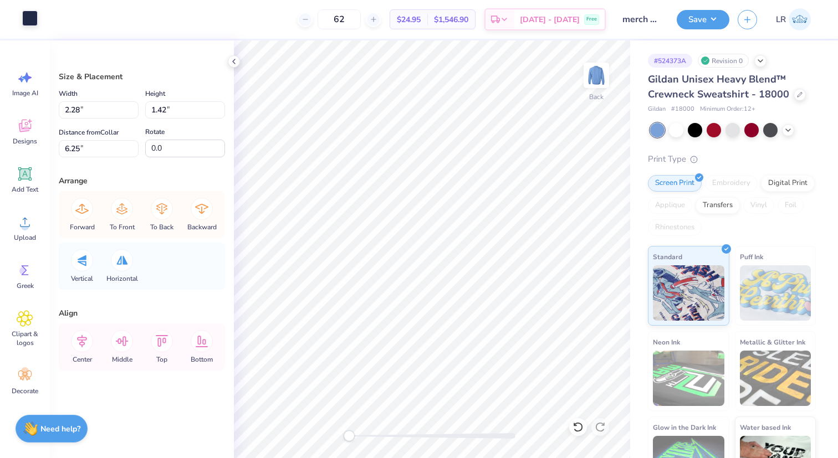
click at [25, 20] on div at bounding box center [30, 19] width 16 height 16
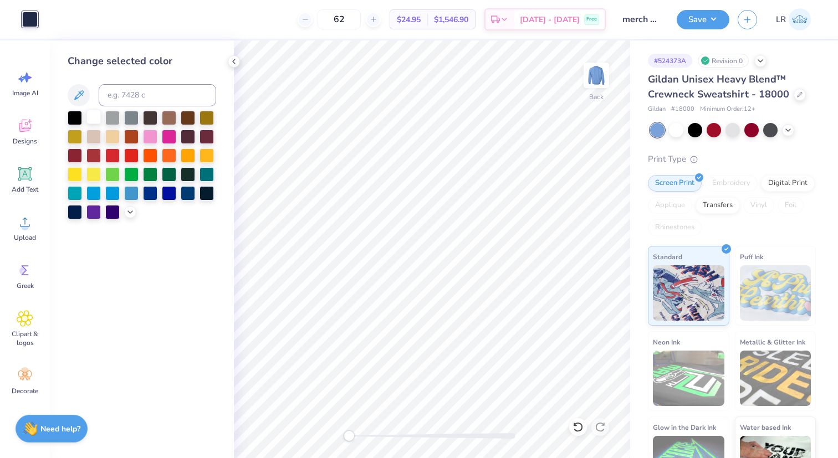
click at [97, 115] on div at bounding box center [93, 117] width 14 height 14
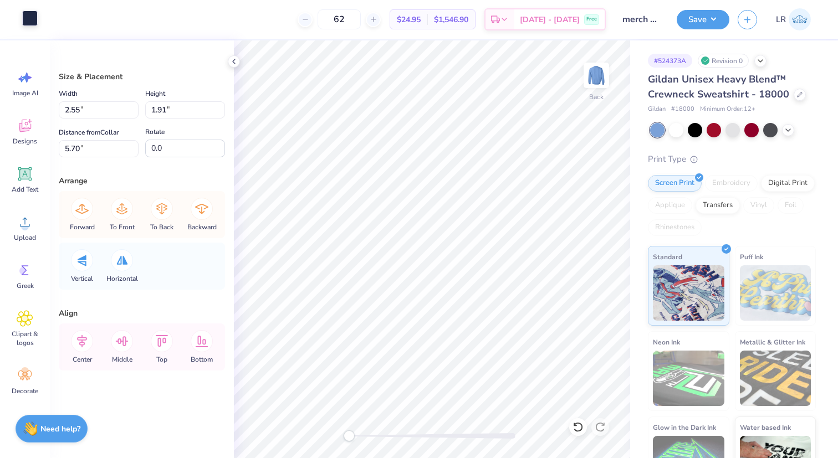
click at [32, 16] on div at bounding box center [30, 19] width 16 height 16
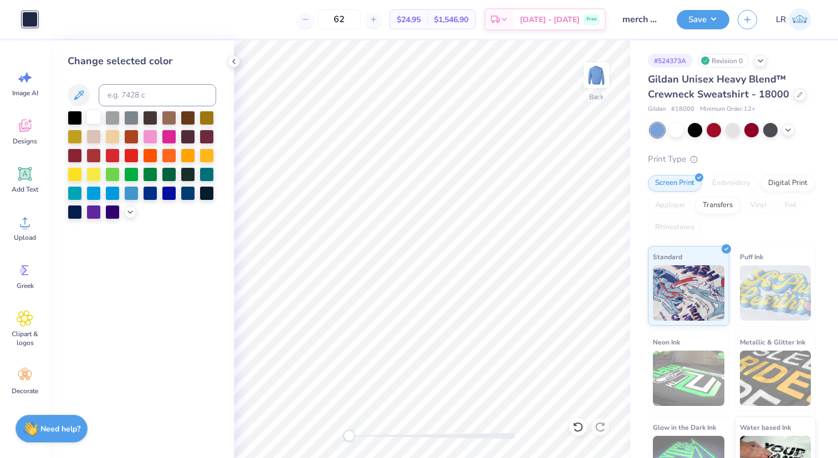
click at [92, 119] on div at bounding box center [93, 117] width 14 height 14
click at [234, 62] on icon at bounding box center [233, 61] width 9 height 9
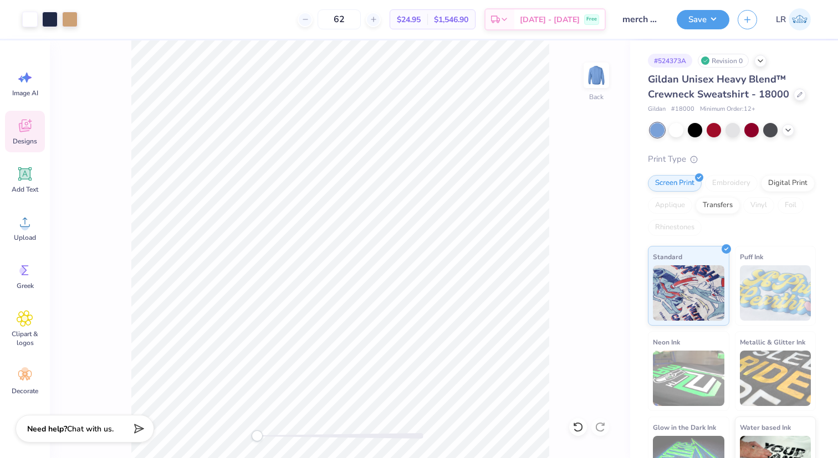
click at [23, 136] on div "Designs" at bounding box center [25, 132] width 40 height 42
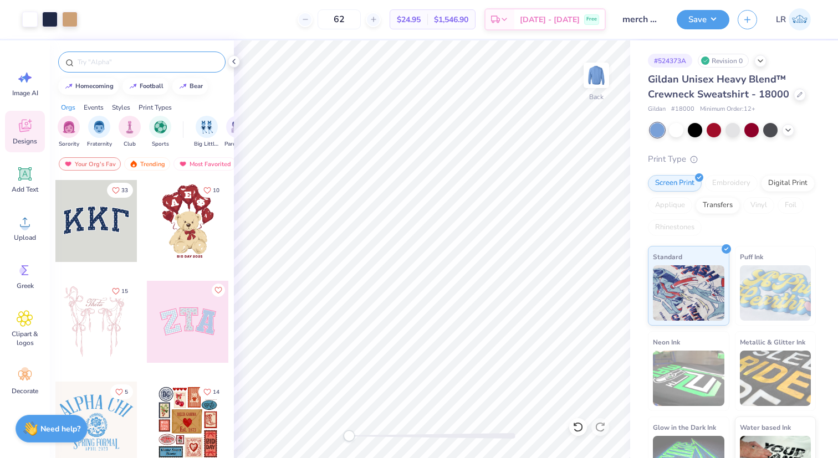
click at [161, 61] on input "text" at bounding box center [147, 62] width 142 height 11
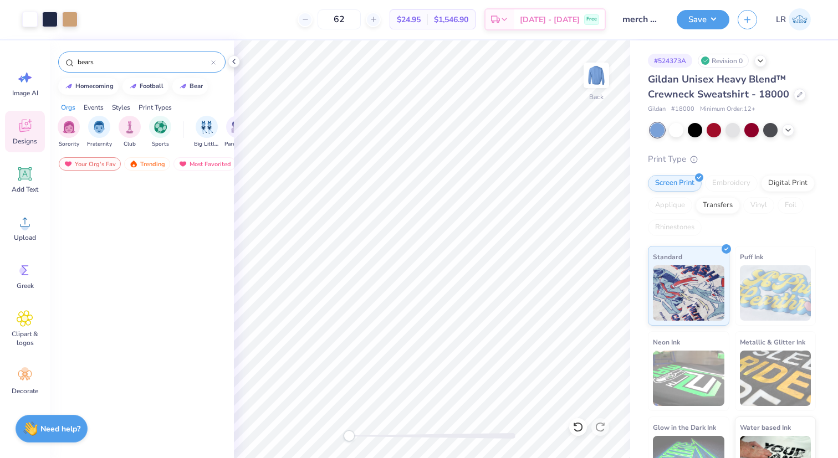
scroll to position [1286, 0]
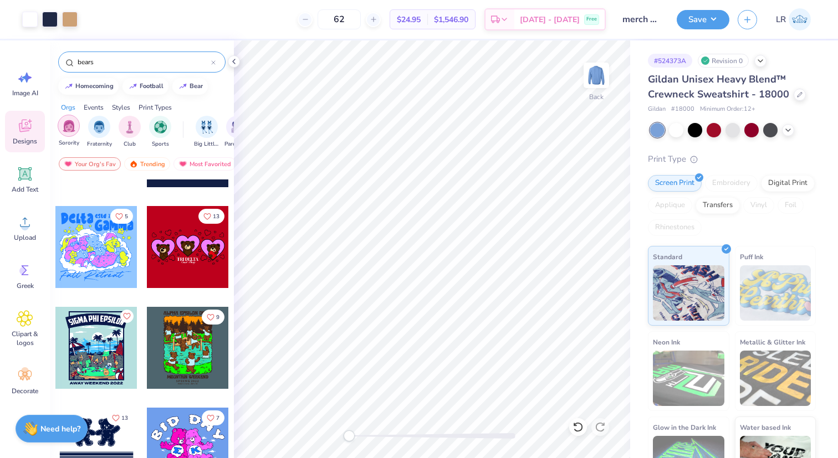
click at [68, 124] on img "filter for Sorority" at bounding box center [69, 126] width 13 height 13
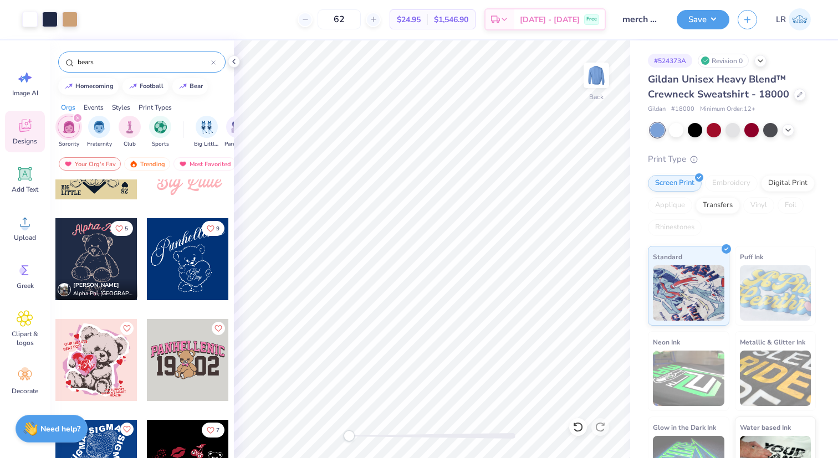
scroll to position [3595, 0]
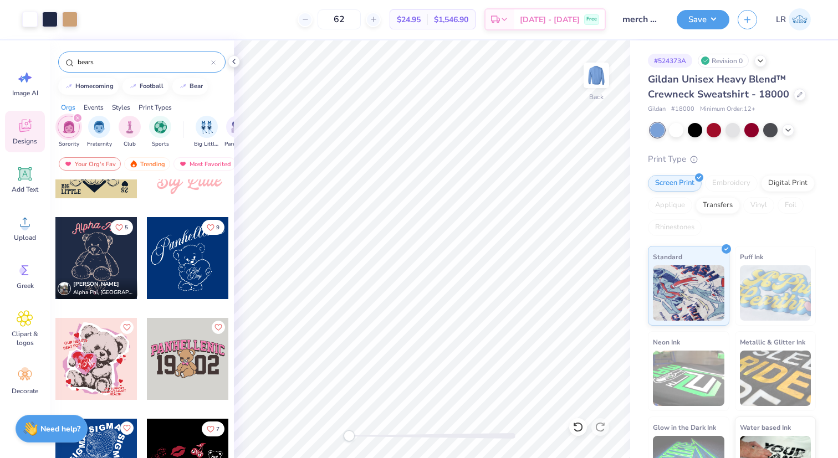
click at [77, 60] on input "bears" at bounding box center [143, 62] width 135 height 11
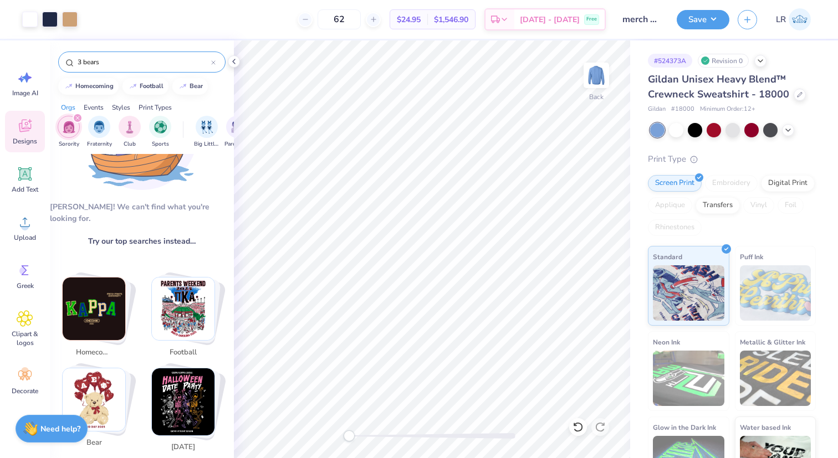
scroll to position [0, 0]
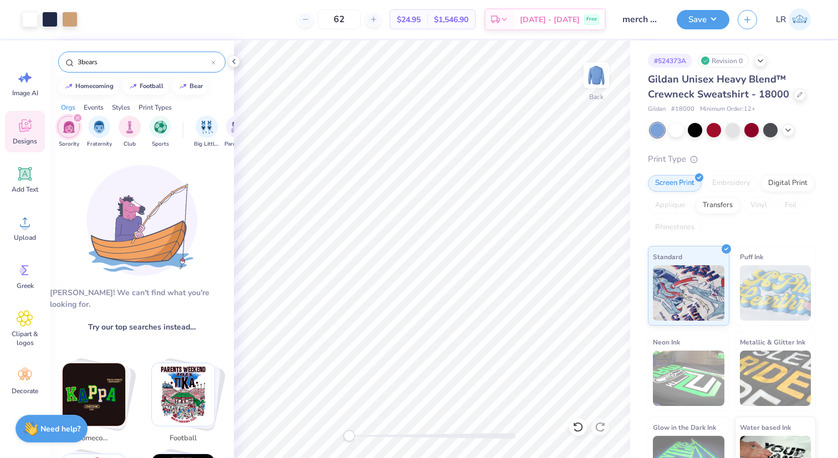
type input "bears"
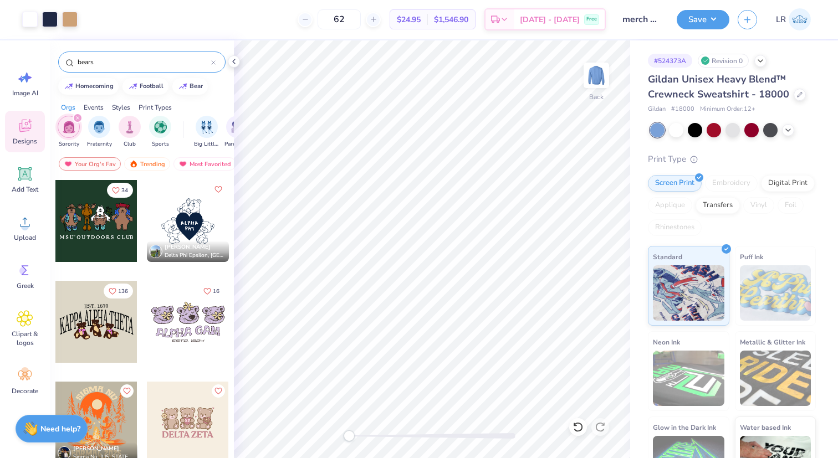
click at [78, 116] on icon "filter for Sorority" at bounding box center [77, 118] width 4 height 4
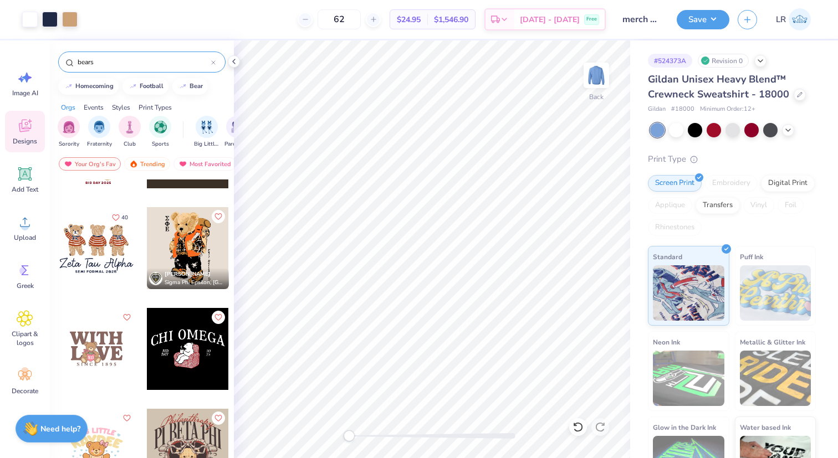
scroll to position [2074, 0]
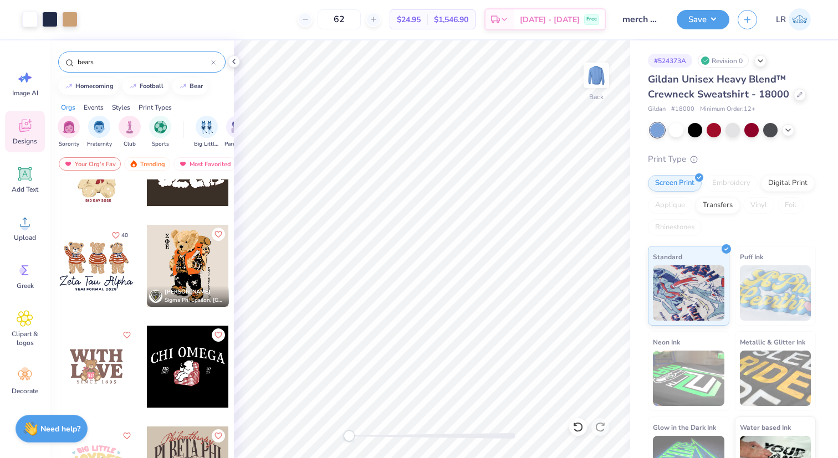
click at [113, 268] on div at bounding box center [96, 266] width 82 height 82
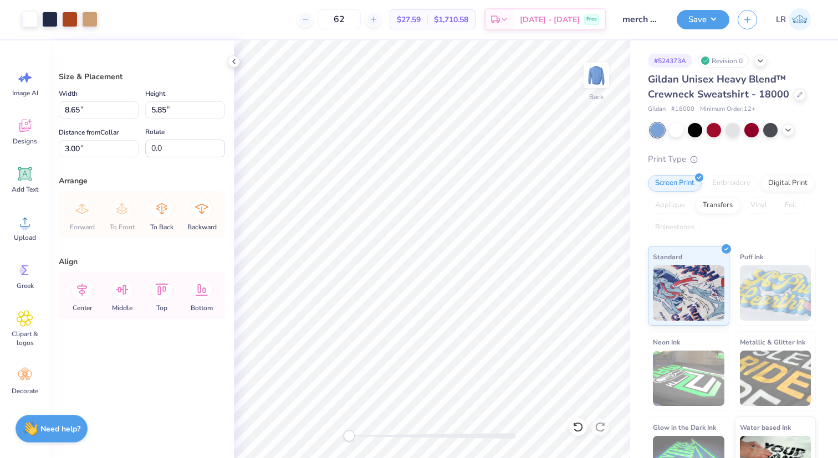
type input "2.43"
type input "4.09"
type input "4.77"
type input "11.14"
type input "7.53"
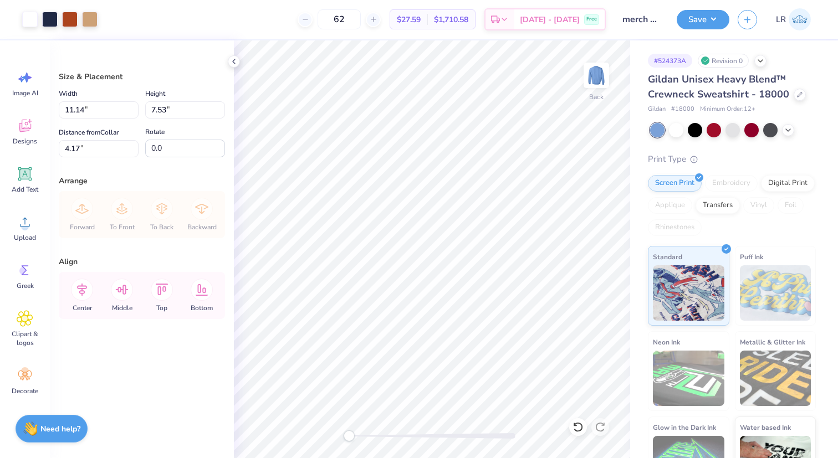
type input "4.17"
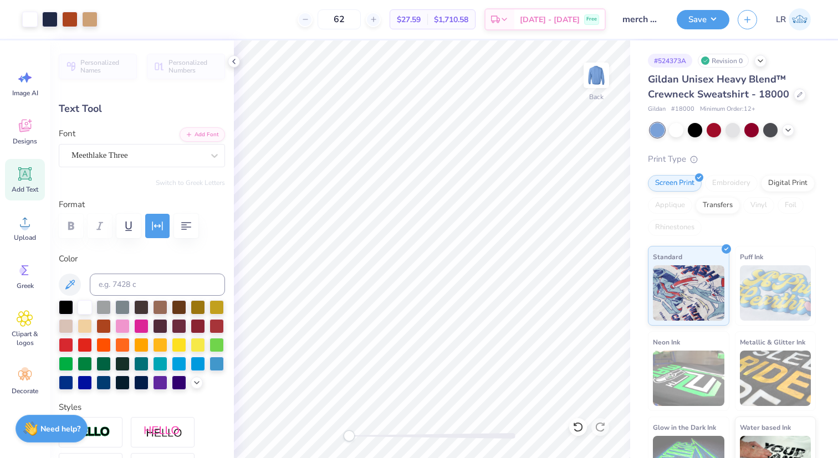
type input "11.12"
type input "1.88"
type input "9.41"
type textarea "Alpha Sigma Alpha"
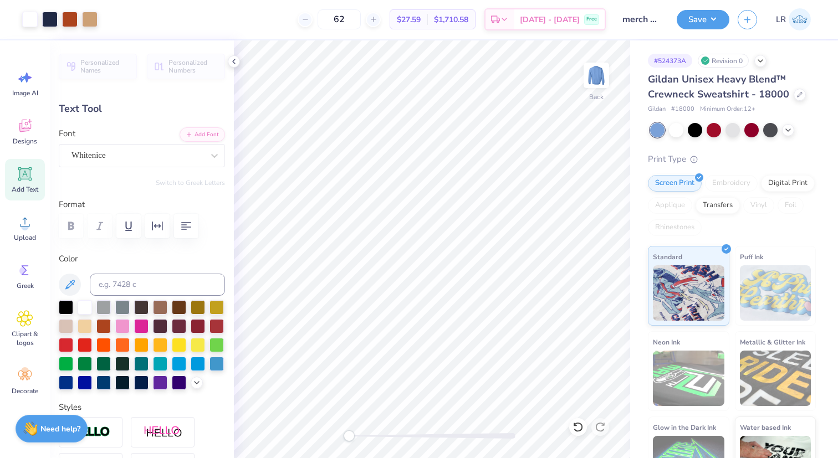
type input "14.04"
type input "1.92"
type input "9.39"
click at [85, 309] on div at bounding box center [85, 306] width 14 height 14
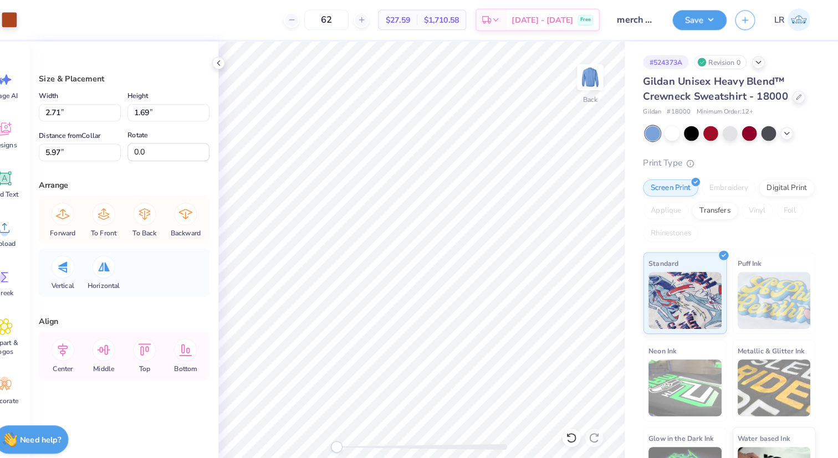
scroll to position [0, 0]
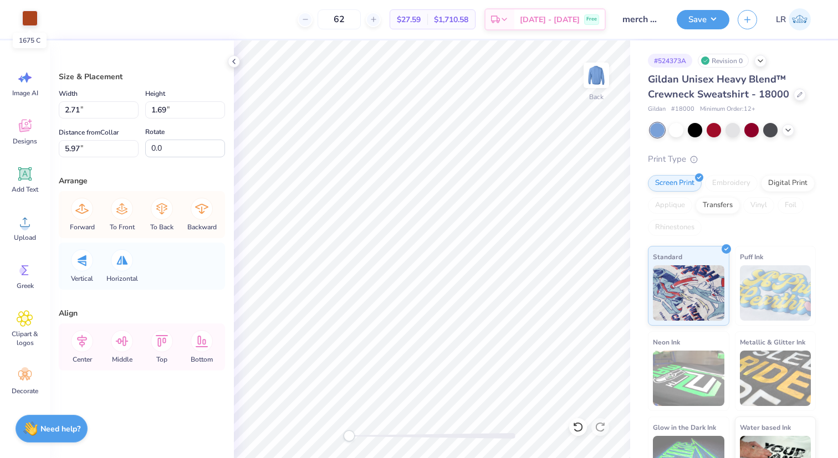
click at [32, 18] on div at bounding box center [30, 19] width 16 height 16
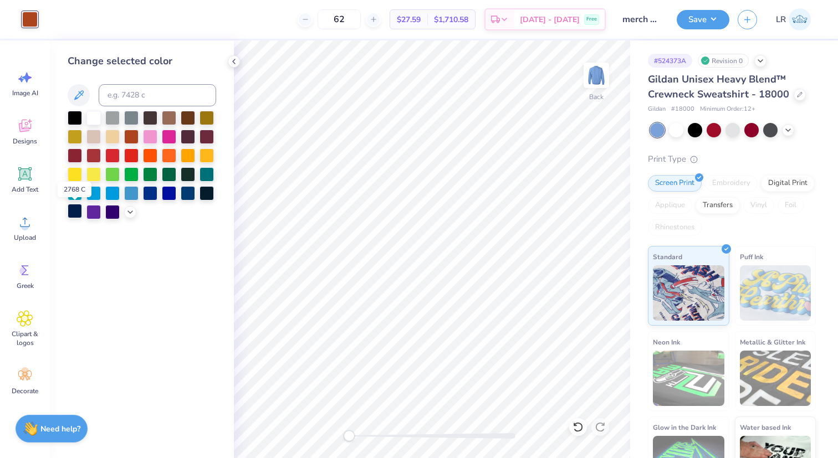
click at [76, 211] on div at bounding box center [75, 211] width 14 height 14
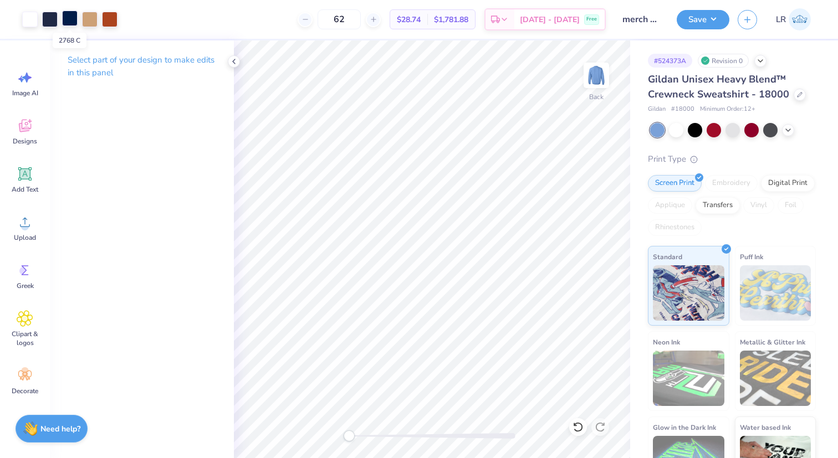
click at [68, 21] on div at bounding box center [70, 19] width 16 height 16
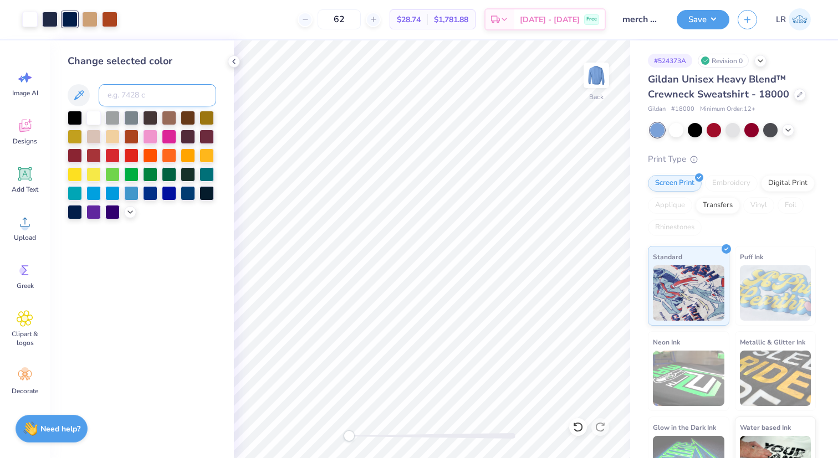
click at [176, 100] on input at bounding box center [158, 95] width 118 height 22
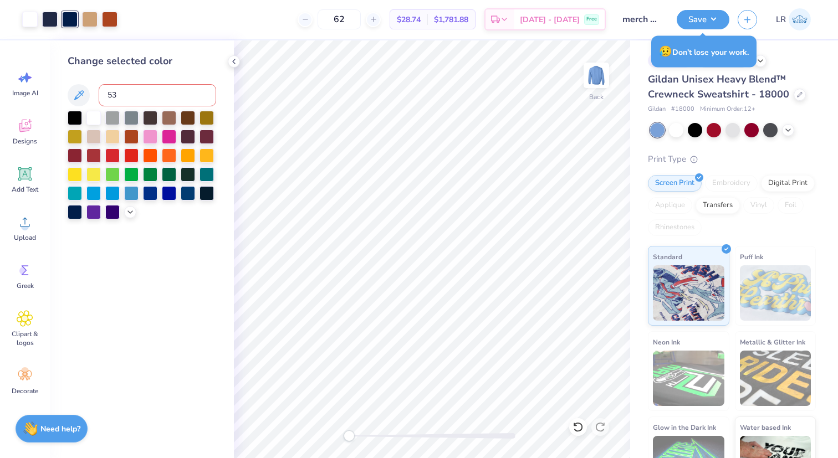
type input "533"
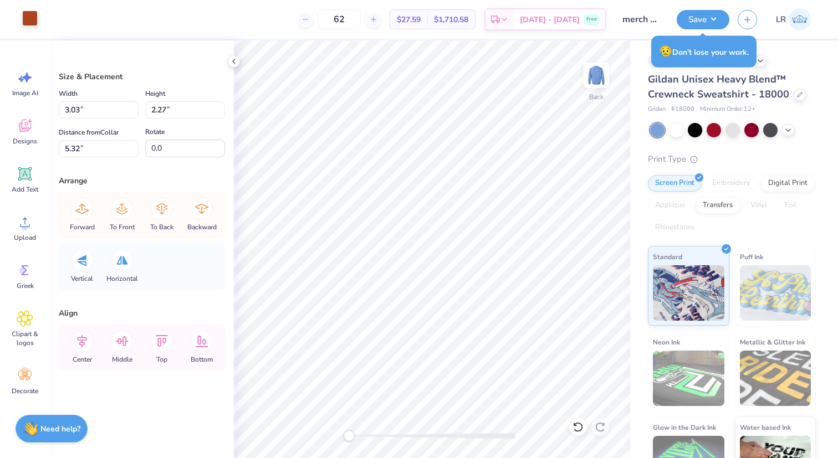
click at [33, 22] on div at bounding box center [30, 19] width 16 height 16
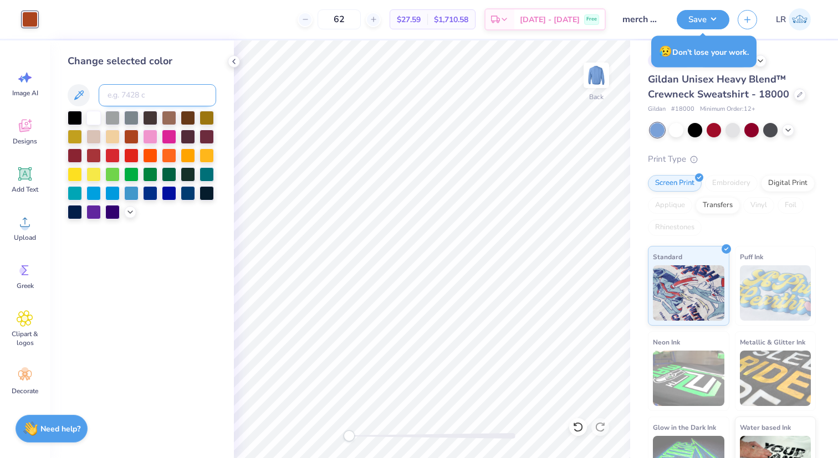
click at [136, 94] on input at bounding box center [158, 95] width 118 height 22
type input "533"
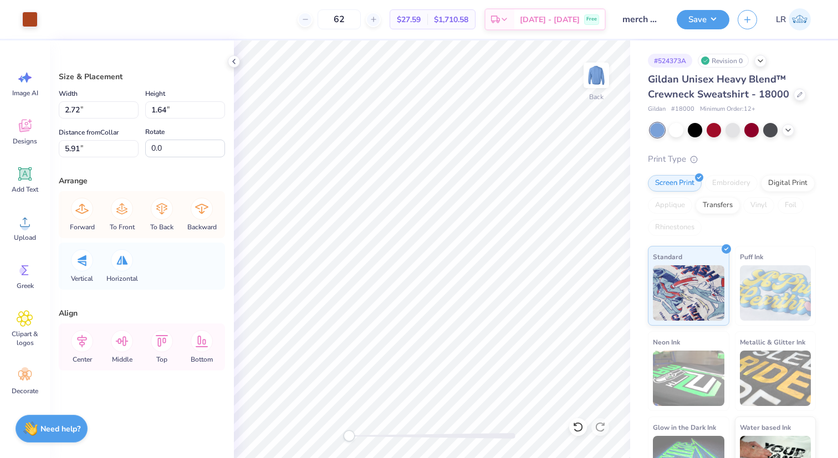
click at [28, 10] on div "Art colors" at bounding box center [19, 19] width 38 height 39
click at [30, 14] on div at bounding box center [30, 19] width 16 height 16
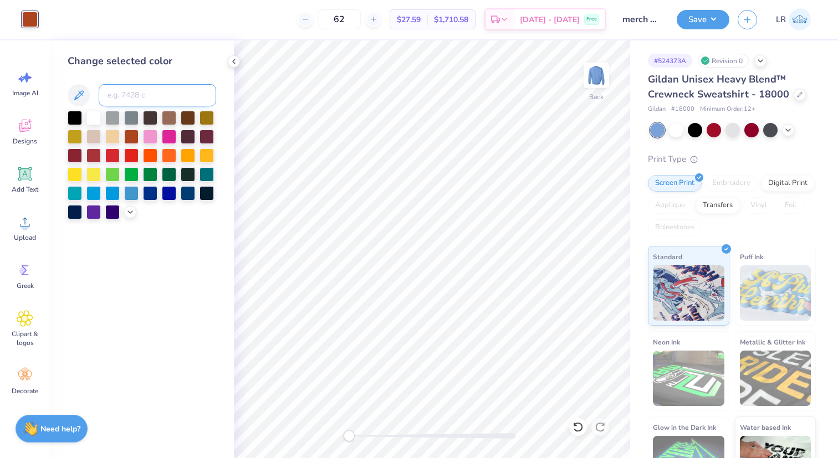
click at [144, 96] on input at bounding box center [158, 95] width 118 height 22
type input "533"
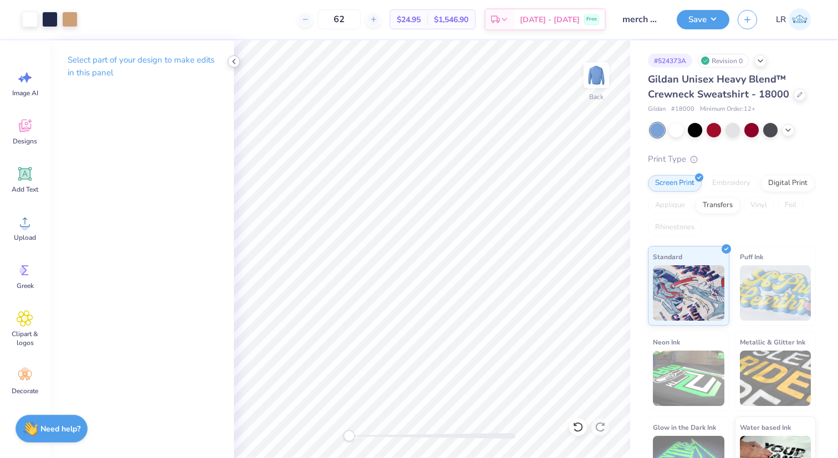
click at [238, 59] on div at bounding box center [234, 61] width 12 height 12
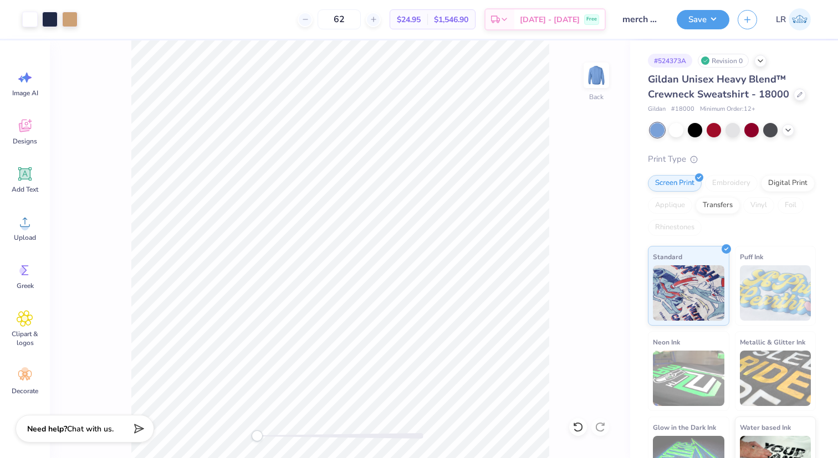
click at [807, 94] on div "Gildan Unisex Heavy Blend™ Crewneck Sweatshirt - 18000" at bounding box center [732, 87] width 168 height 30
click at [804, 94] on div "Gildan Unisex Heavy Blend™ Crewneck Sweatshirt - 18000" at bounding box center [732, 87] width 168 height 30
click at [800, 96] on div at bounding box center [800, 94] width 12 height 12
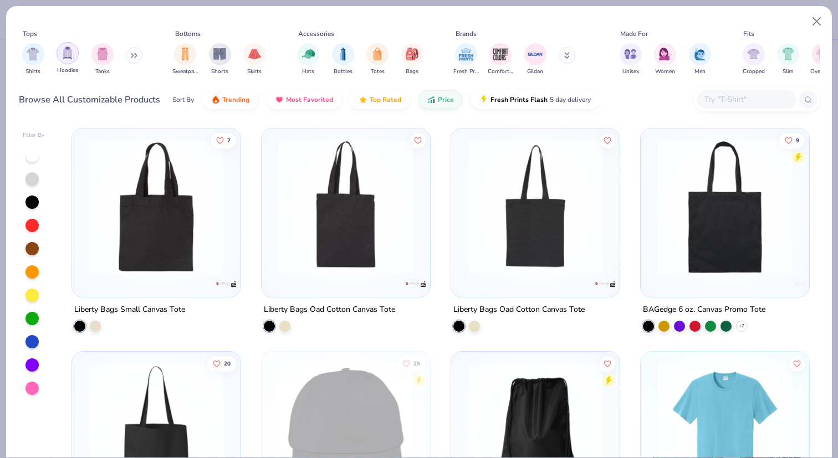
click at [63, 57] on img "filter for Hoodies" at bounding box center [68, 53] width 12 height 13
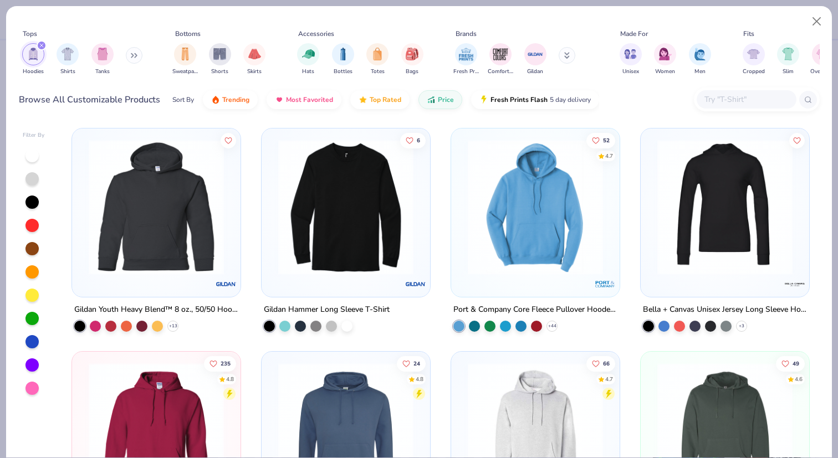
click at [136, 49] on button at bounding box center [134, 55] width 17 height 17
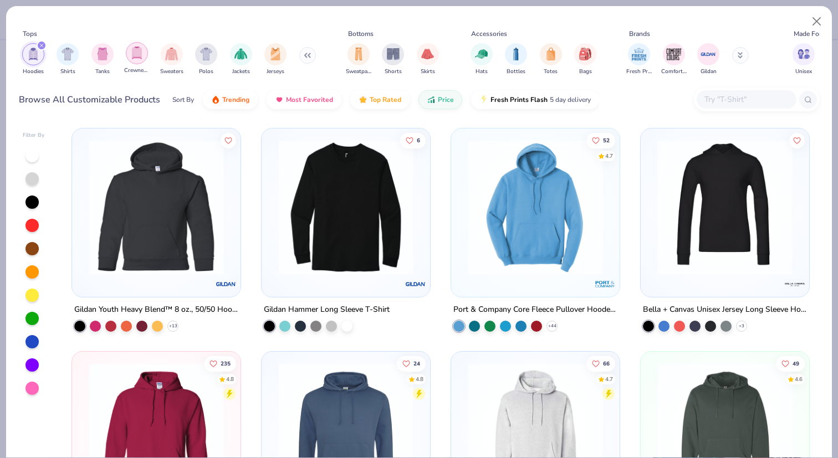
click at [140, 51] on img "filter for Crewnecks" at bounding box center [137, 53] width 12 height 13
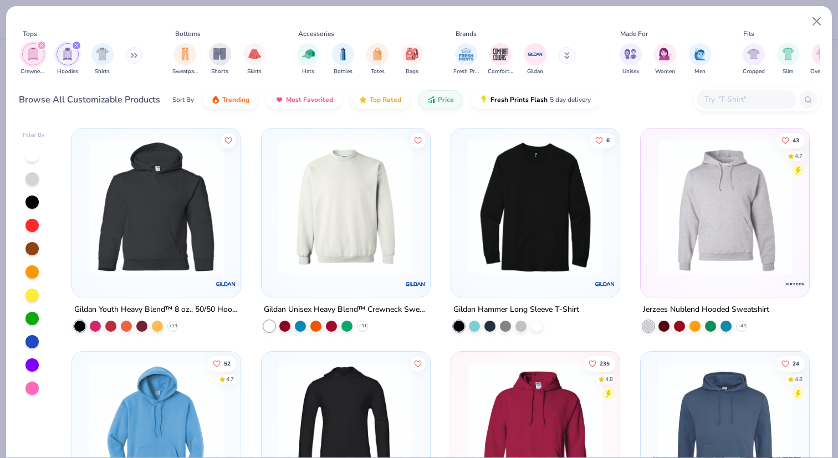
click at [40, 47] on icon "filter for Crewnecks" at bounding box center [41, 45] width 3 height 3
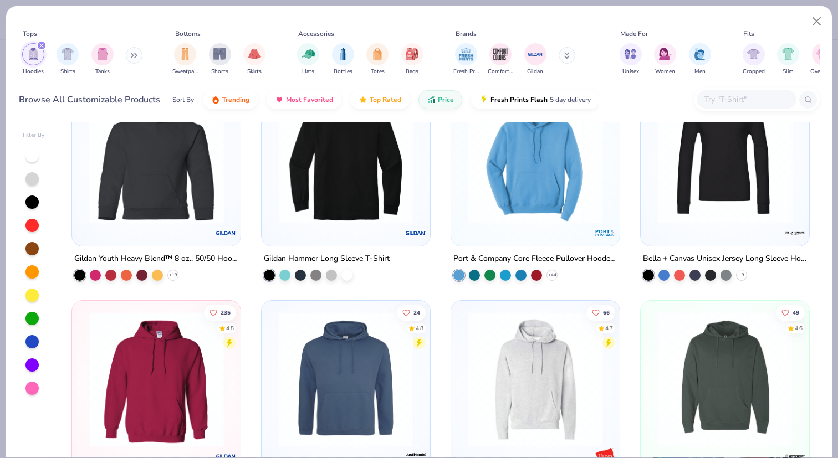
scroll to position [49, 0]
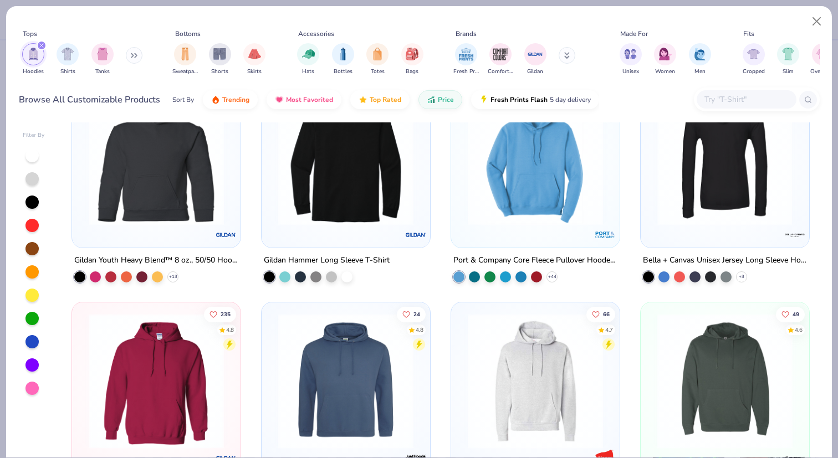
click at [652, 178] on img at bounding box center [579, 157] width 146 height 135
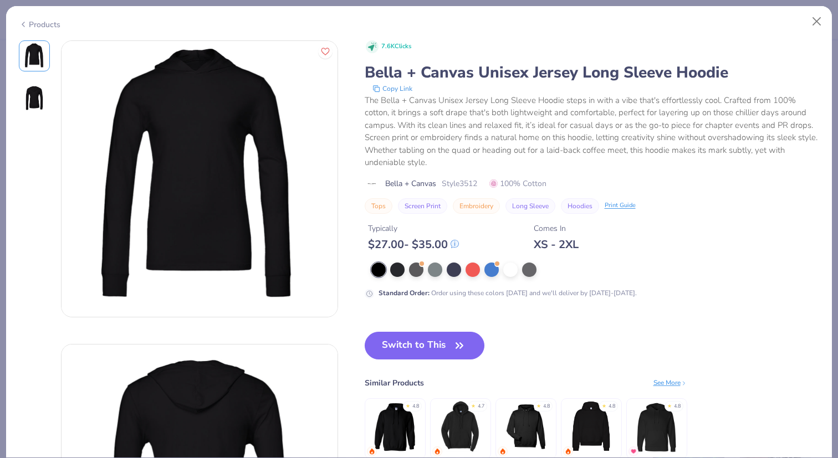
click at [457, 346] on icon "button" at bounding box center [460, 346] width 16 height 16
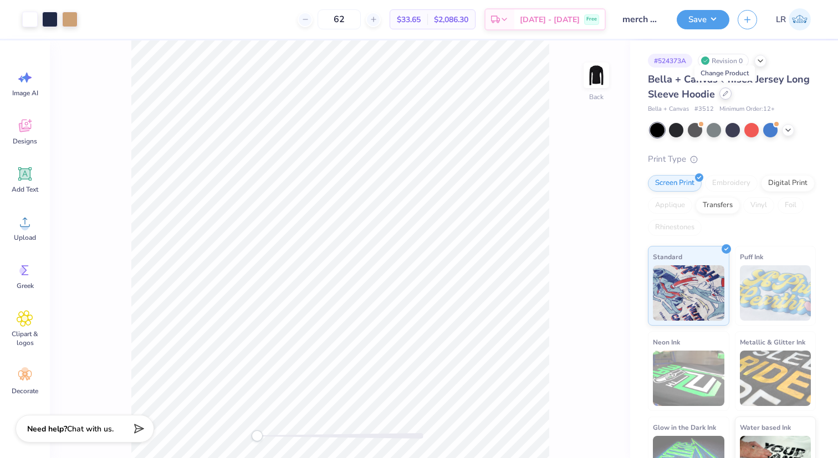
click at [726, 90] on div at bounding box center [726, 94] width 12 height 12
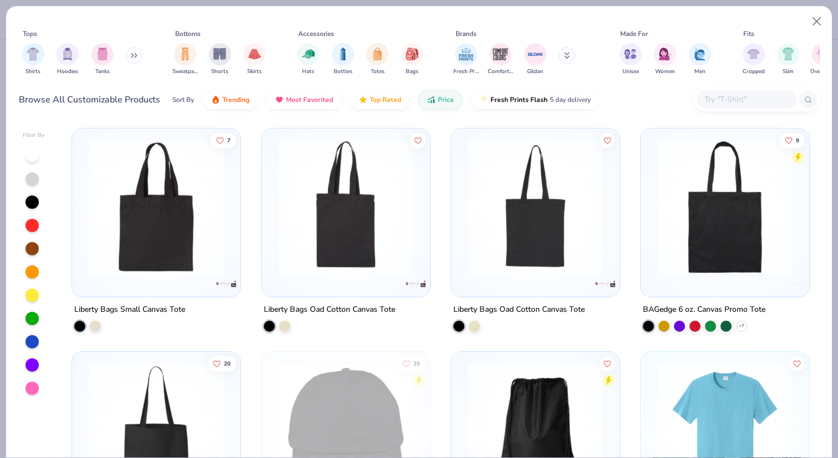
click at [131, 62] on button at bounding box center [134, 55] width 17 height 17
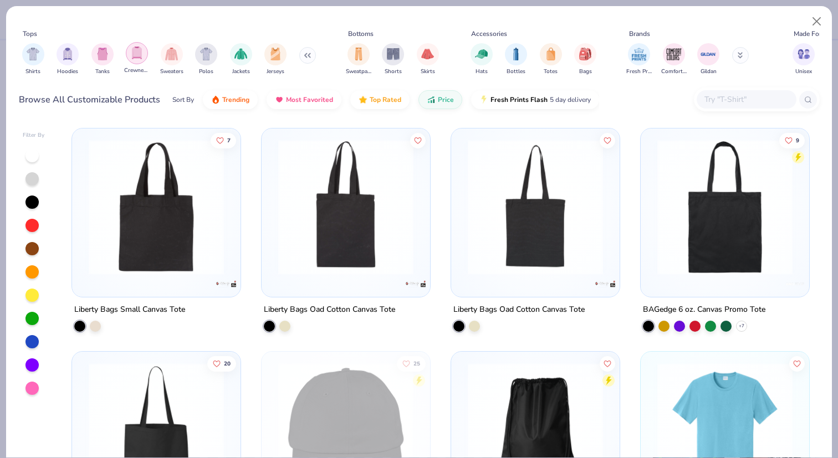
click at [139, 62] on div "filter for Crewnecks" at bounding box center [137, 53] width 22 height 22
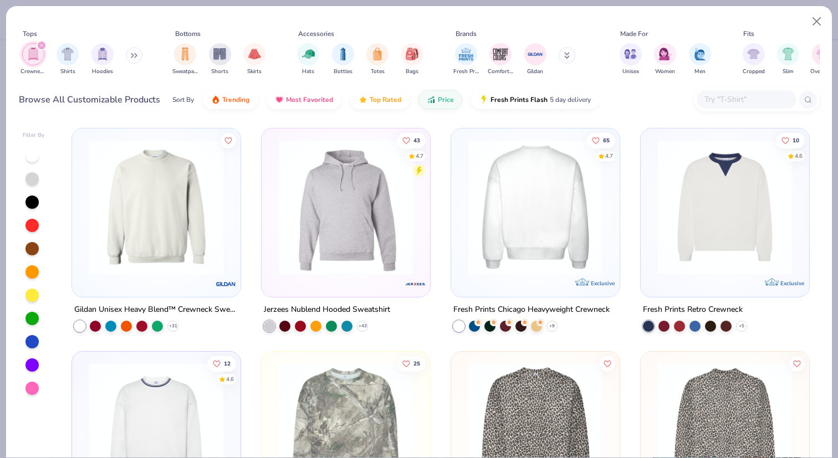
click at [462, 208] on img at bounding box center [389, 207] width 146 height 135
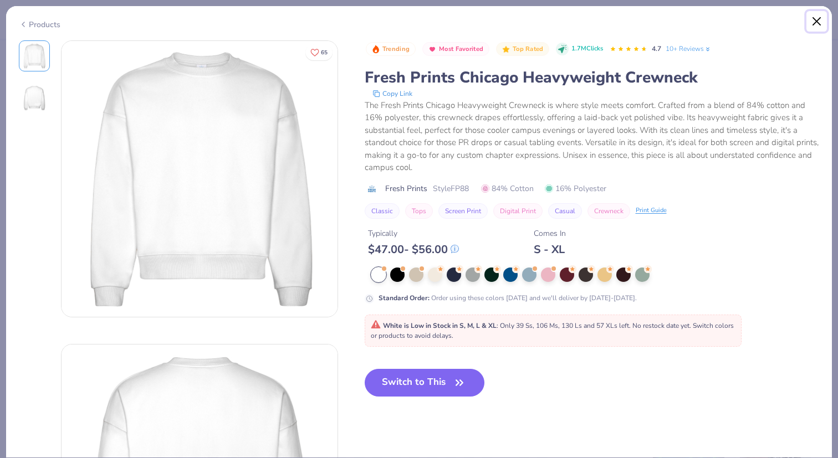
click at [815, 25] on button "Close" at bounding box center [817, 21] width 21 height 21
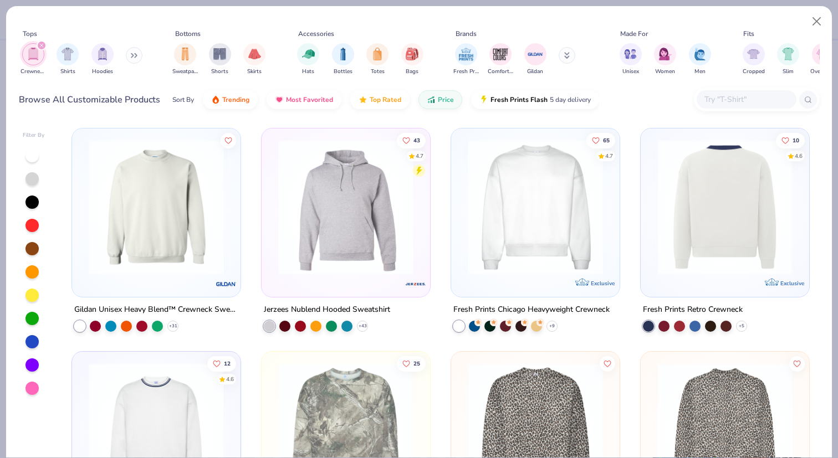
click at [690, 236] on img at bounding box center [724, 207] width 146 height 135
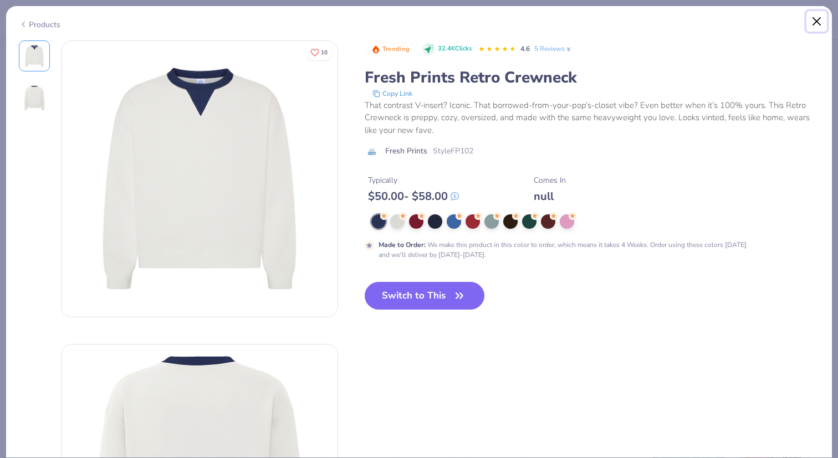
click at [822, 16] on button "Close" at bounding box center [817, 21] width 21 height 21
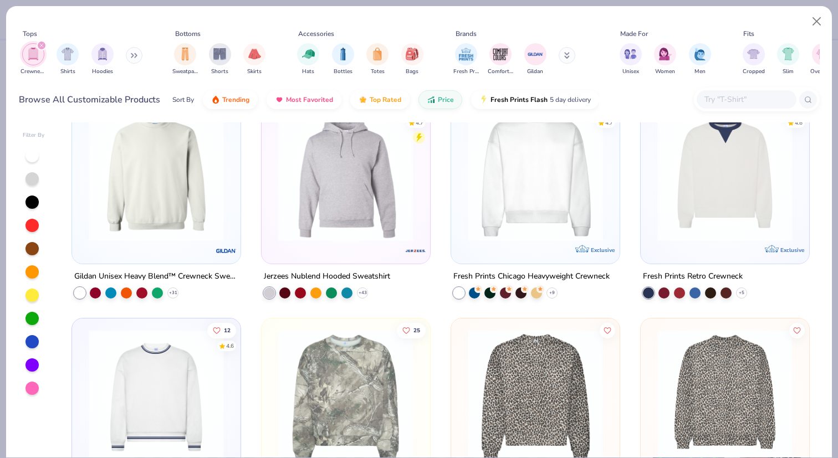
scroll to position [19, 0]
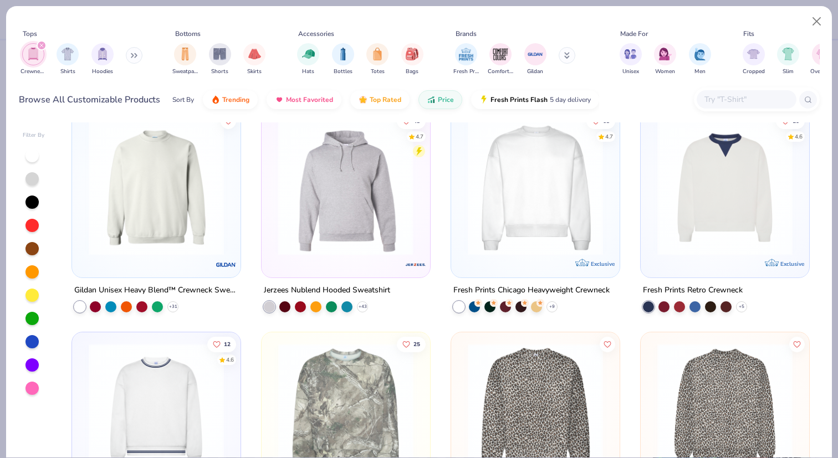
click at [126, 203] on img at bounding box center [53, 187] width 146 height 135
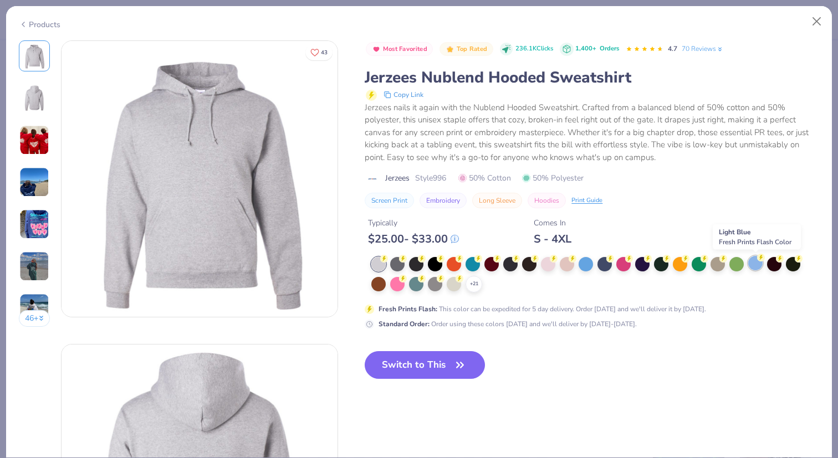
click at [756, 261] on div at bounding box center [755, 263] width 14 height 14
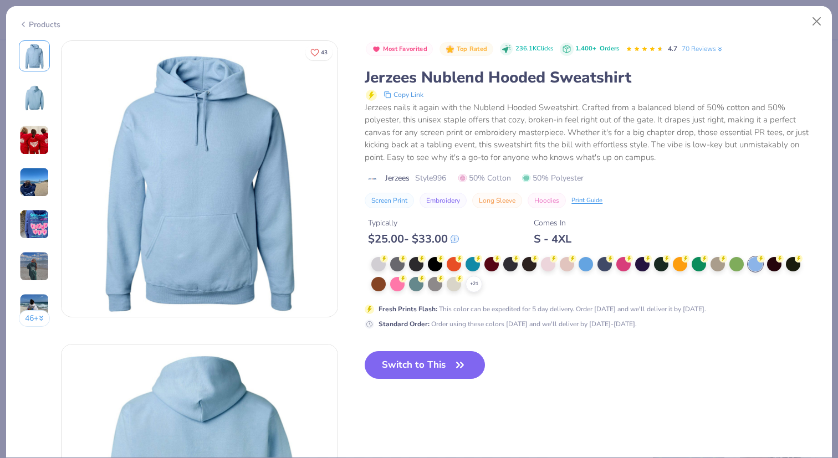
click at [442, 358] on button "Switch to This" at bounding box center [425, 365] width 120 height 28
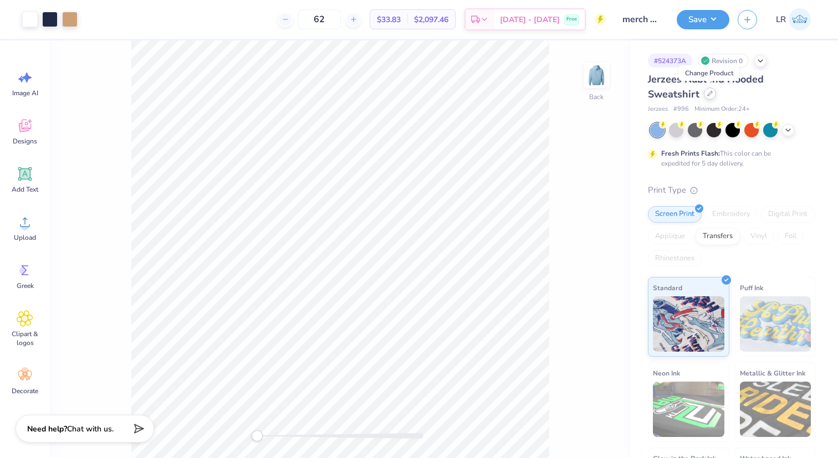
click at [707, 94] on icon at bounding box center [710, 94] width 6 height 6
